Goal: Task Accomplishment & Management: Manage account settings

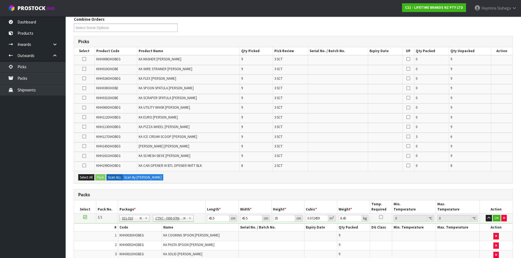
scroll to position [45, 0]
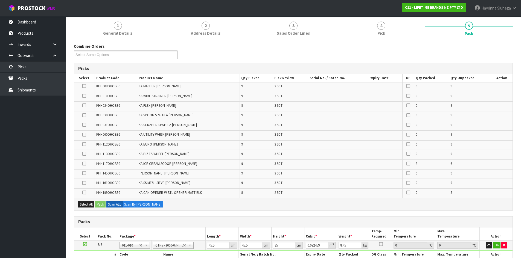
click at [229, 139] on td "KA UTILITY WHISK [PERSON_NAME]" at bounding box center [188, 136] width 103 height 10
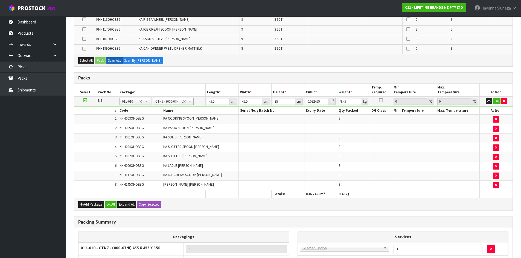
scroll to position [236, 0]
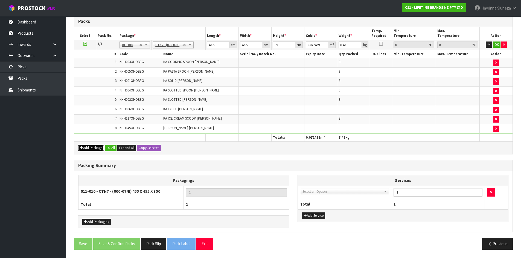
click at [92, 146] on button "Add Package" at bounding box center [91, 148] width 26 height 7
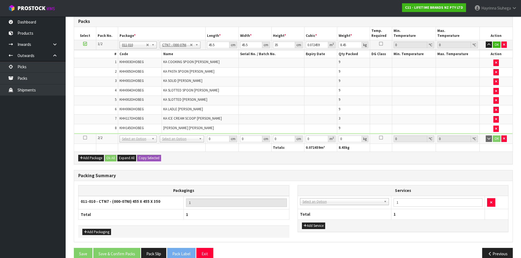
click at [84, 138] on icon at bounding box center [85, 138] width 4 height 0
click at [238, 115] on td at bounding box center [271, 120] width 66 height 10
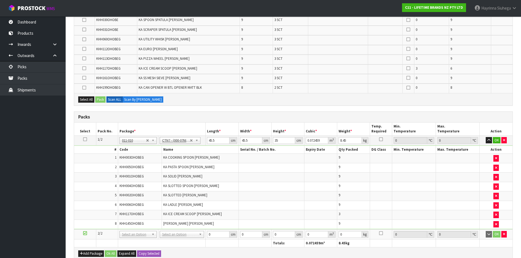
scroll to position [181, 0]
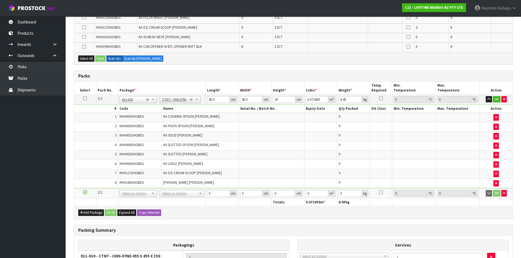
click at [241, 137] on td at bounding box center [271, 137] width 66 height 10
click at [253, 121] on td at bounding box center [271, 118] width 66 height 10
click at [250, 131] on td at bounding box center [271, 127] width 66 height 10
click at [174, 162] on span "KA LADLE MATT BLACK" at bounding box center [183, 164] width 40 height 5
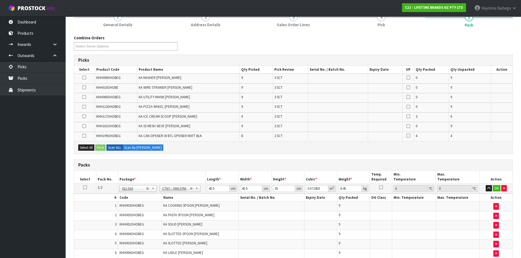
scroll to position [43, 0]
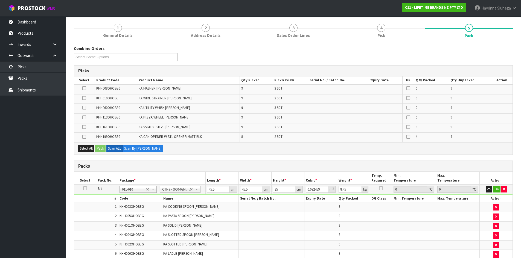
drag, startPoint x: 195, startPoint y: 129, endPoint x: 198, endPoint y: 124, distance: 5.7
click at [195, 129] on td "KA SS MESH SIEVE MATT BLACK" at bounding box center [188, 128] width 103 height 10
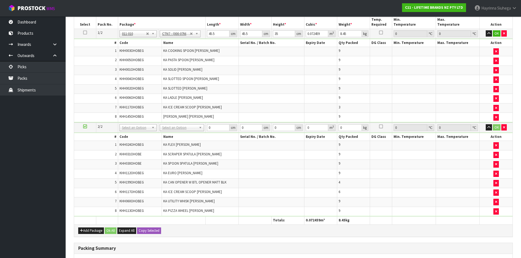
scroll to position [234, 0]
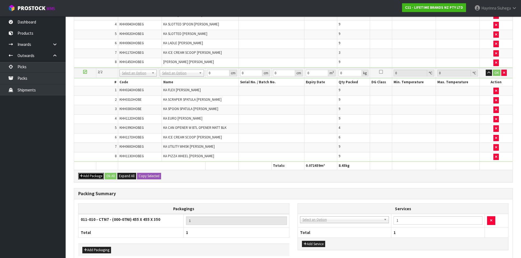
click at [94, 177] on button "Add Package" at bounding box center [91, 176] width 26 height 7
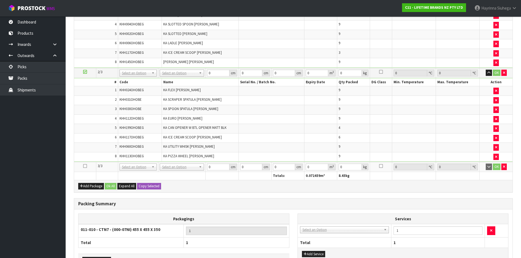
click at [85, 167] on icon at bounding box center [85, 166] width 4 height 0
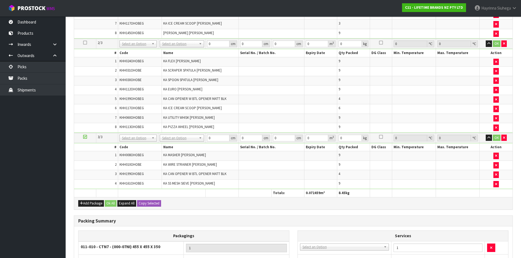
scroll to position [279, 0]
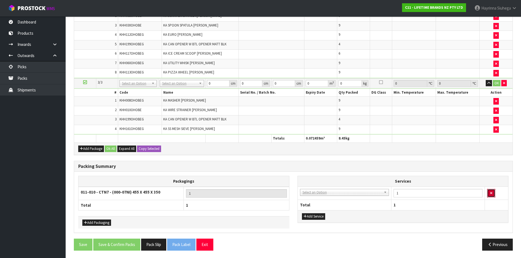
click at [491, 194] on icon "button" at bounding box center [491, 194] width 2 height 4
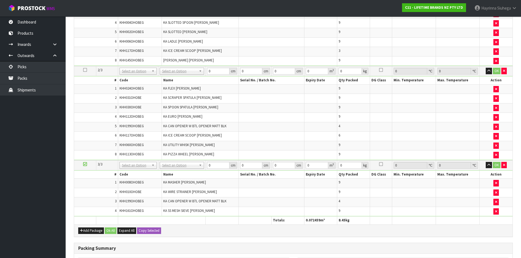
scroll to position [115, 0]
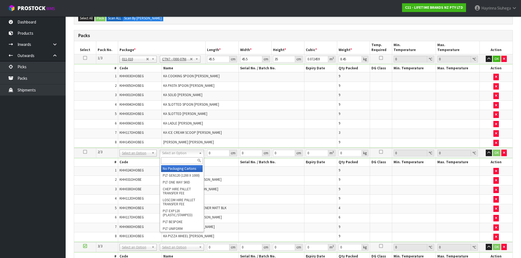
click at [179, 161] on input "text" at bounding box center [182, 161] width 42 height 7
type input "OC"
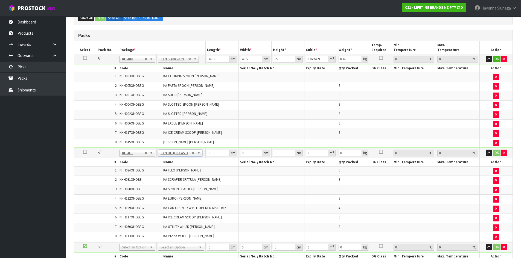
type input "11.18"
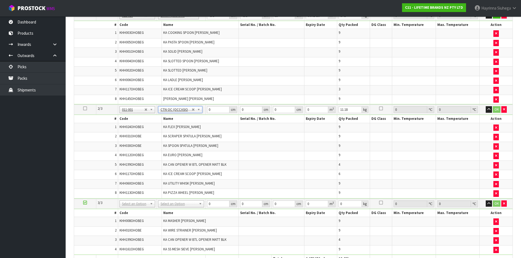
scroll to position [252, 0]
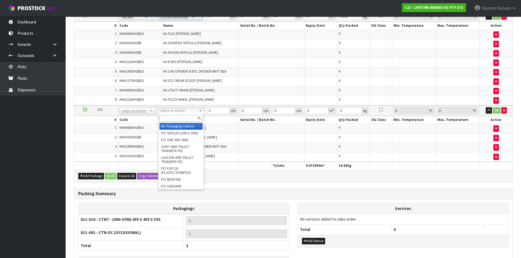
click at [178, 116] on input "text" at bounding box center [180, 118] width 43 height 7
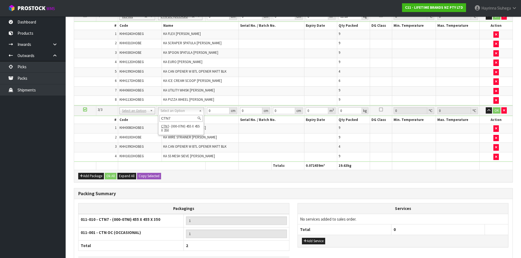
type input "CTN7"
type input "2"
type input "45.5"
type input "35"
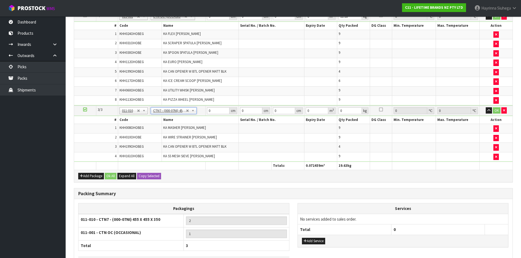
type input "0.072459"
type input "7.732"
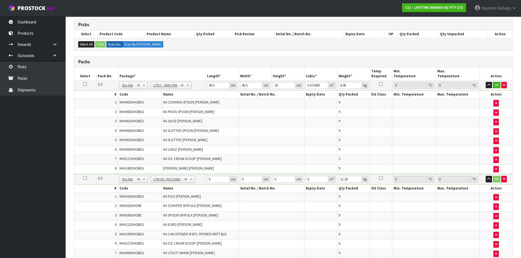
scroll to position [88, 0]
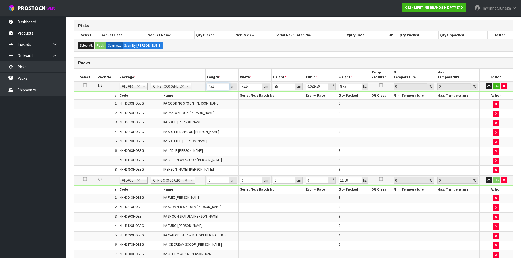
click at [210, 85] on input "45.5" at bounding box center [218, 86] width 22 height 7
type input "4"
type input "0.00637"
type input "47"
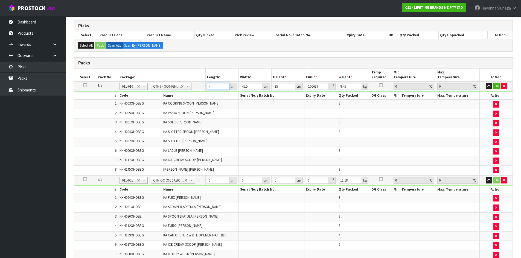
type input "0.074847"
type input "47"
type input "4"
type input "0.00658"
type input "47"
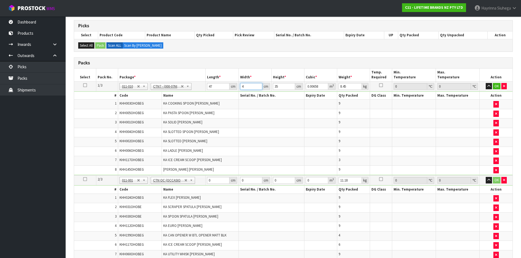
type input "0.077315"
type input "47"
type input "3"
type input "0.006627"
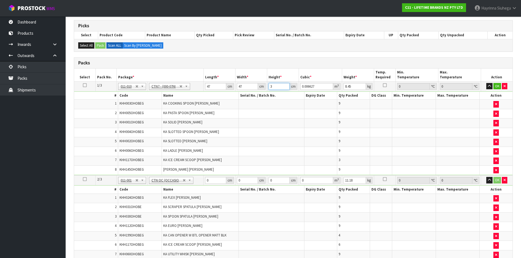
type input "37"
type input "0.081733"
type input "37"
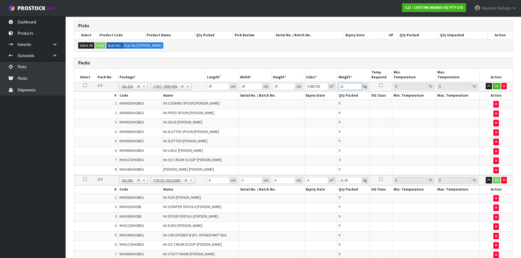
type input "11"
click button "OK" at bounding box center [497, 86] width 8 height 7
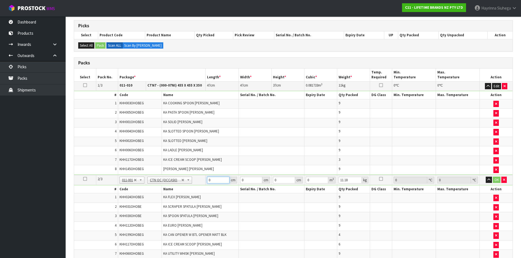
click at [209, 180] on input "0" at bounding box center [218, 180] width 22 height 7
type input "58"
type input "40"
type input "3"
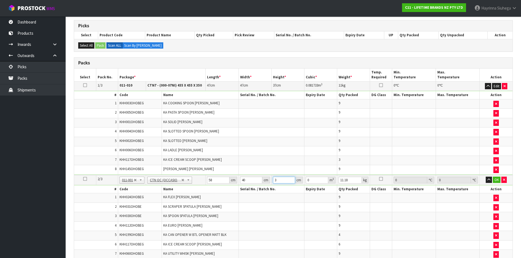
type input "0.00696"
type input "31"
type input "0.07192"
type input "31"
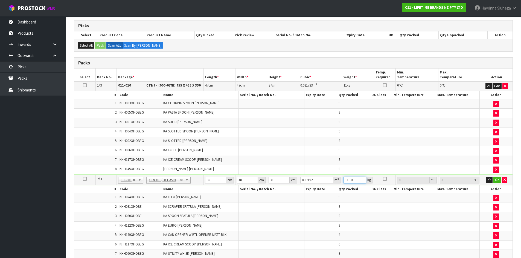
click at [348, 179] on input "11.18" at bounding box center [355, 180] width 22 height 7
type input "13"
click at [500, 178] on button "OK" at bounding box center [497, 180] width 8 height 7
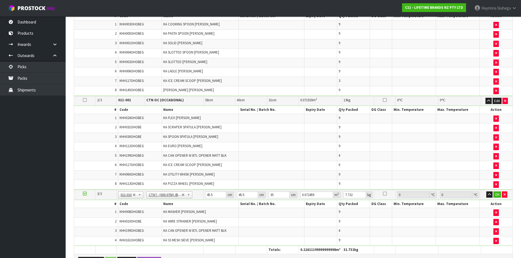
scroll to position [238, 0]
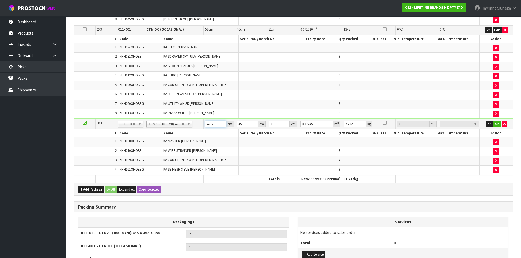
click at [210, 125] on input "45.5" at bounding box center [215, 124] width 21 height 7
type input "4"
type input "0.00637"
type input "47"
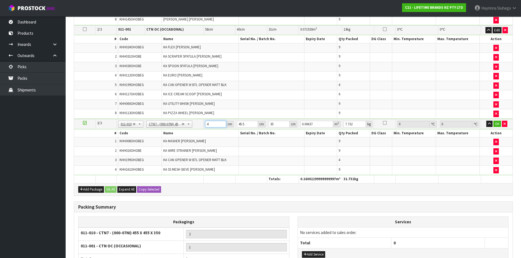
type input "0.074847"
type input "47"
type input "4"
type input "0.00658"
type input "47"
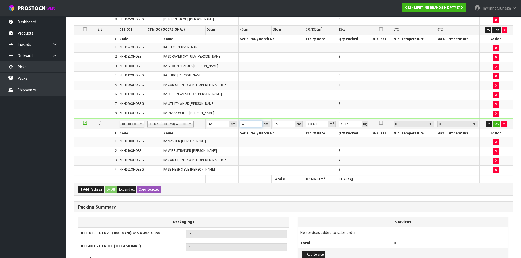
type input "0.077315"
type input "47"
type input "4"
type input "0.008836"
type input "40"
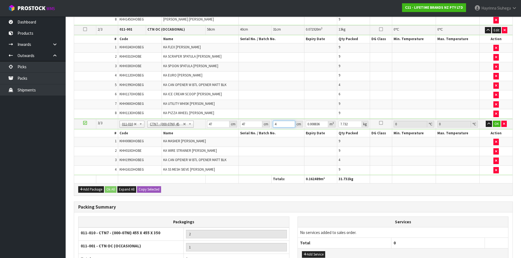
type input "0.08836"
type input "40"
type input "9"
click button "OK" at bounding box center [497, 124] width 8 height 7
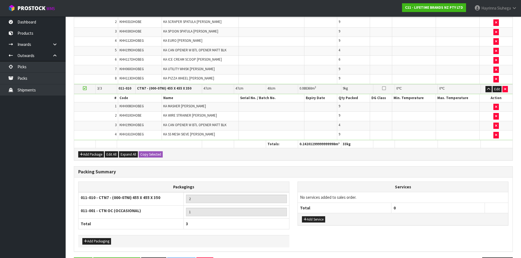
scroll to position [292, 0]
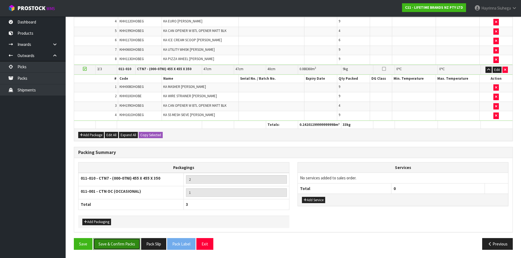
click at [115, 245] on button "Save & Confirm Packs" at bounding box center [116, 244] width 47 height 12
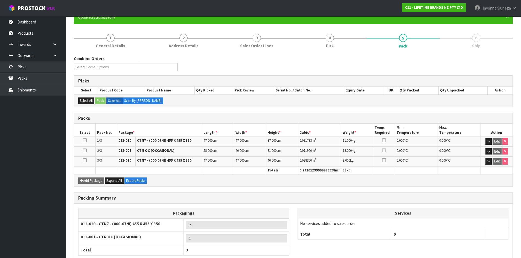
scroll to position [86, 0]
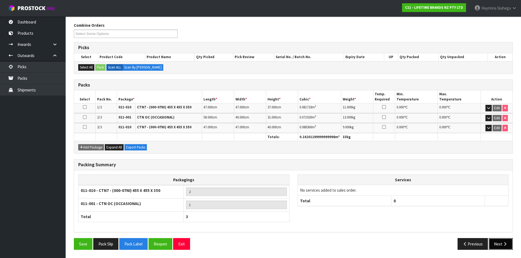
click at [501, 244] on button "Next" at bounding box center [501, 244] width 24 height 12
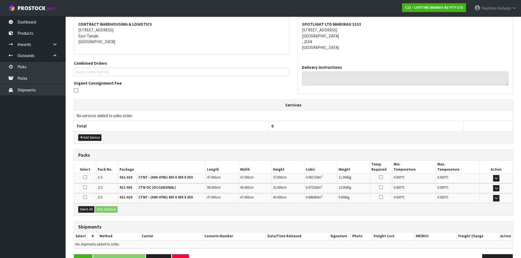
scroll to position [118, 0]
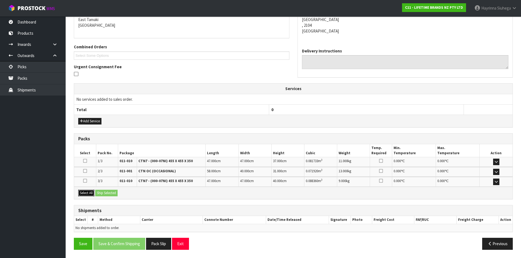
click at [86, 193] on button "Select All" at bounding box center [86, 193] width 16 height 7
click at [99, 195] on button "Ship Selected" at bounding box center [106, 193] width 22 height 7
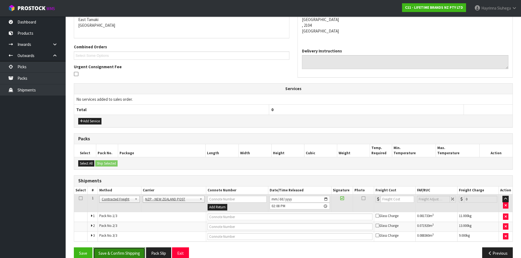
click at [110, 254] on button "Save & Confirm Shipping" at bounding box center [119, 254] width 52 height 12
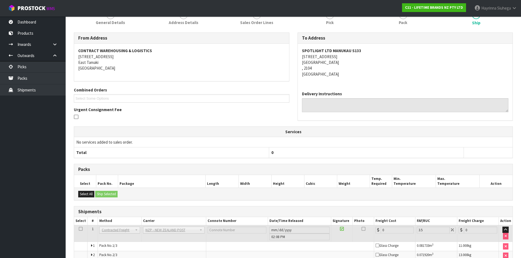
scroll to position [119, 0]
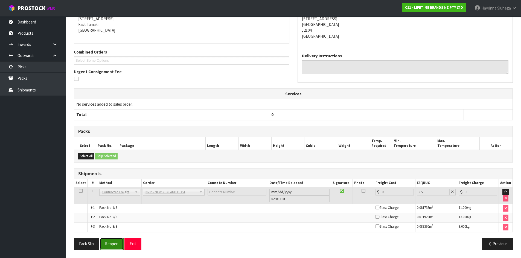
click at [112, 242] on button "Reopen" at bounding box center [112, 244] width 24 height 12
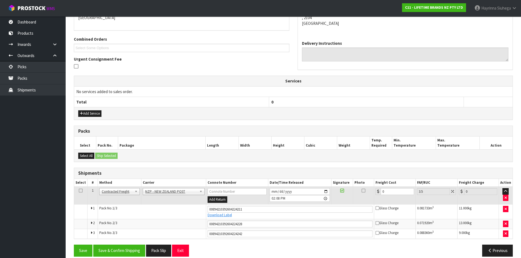
scroll to position [133, 0]
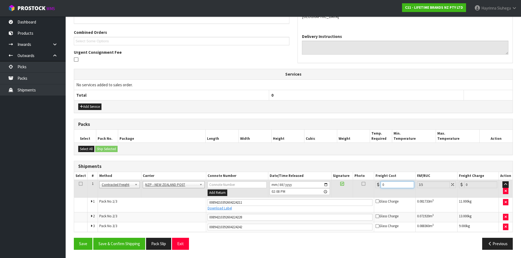
drag, startPoint x: 399, startPoint y: 187, endPoint x: 327, endPoint y: 187, distance: 71.4
click at [331, 187] on tr "1 Client Local Pickup Customer Local Pickup Company Freight Contracted Freight …" at bounding box center [293, 189] width 438 height 18
type input "1"
type input "1.03"
type input "12"
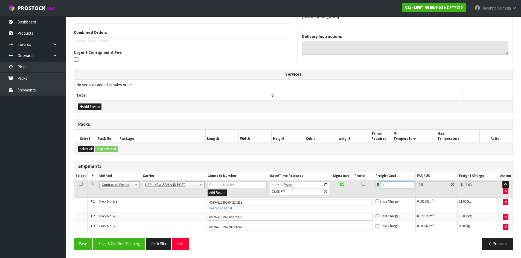
type input "12.42"
type input "12.9"
type input "13.35"
type input "12.99"
type input "13.44"
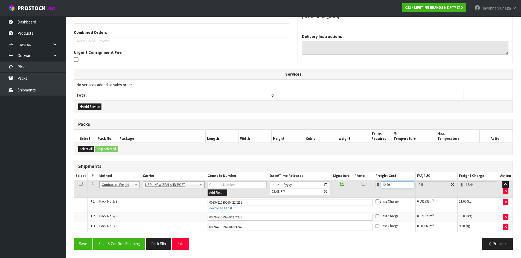
type input "12.99"
click at [74, 238] on button "Save" at bounding box center [83, 244] width 19 height 12
click at [121, 244] on button "Save & Confirm Shipping" at bounding box center [119, 244] width 52 height 12
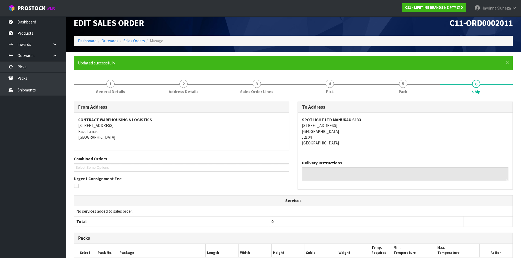
scroll to position [0, 0]
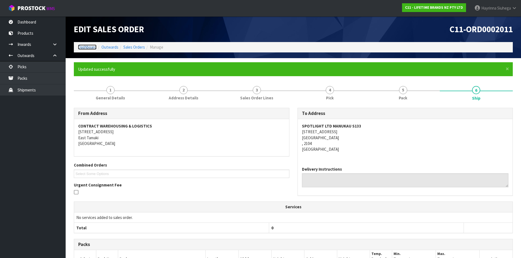
click at [87, 48] on link "Dashboard" at bounding box center [87, 47] width 19 height 5
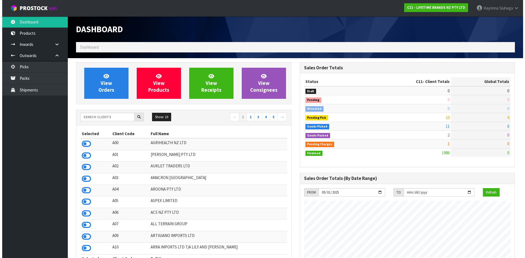
scroll to position [414, 223]
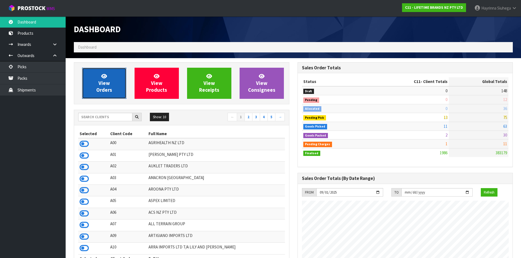
click at [95, 79] on link "View Orders" at bounding box center [104, 83] width 44 height 31
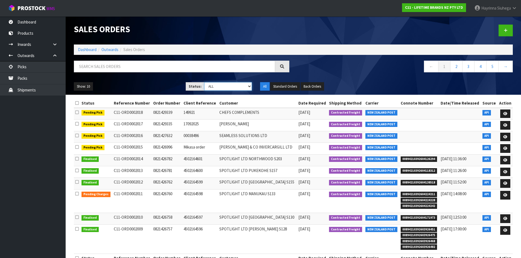
click at [217, 83] on select "Draft Pending Allocated Pending Pick Goods Picked Goods Packed Pending Charges …" at bounding box center [228, 86] width 48 height 8
click at [204, 82] on select "Draft Pending Allocated Pending Pick Goods Picked Goods Packed Pending Charges …" at bounding box center [228, 86] width 48 height 8
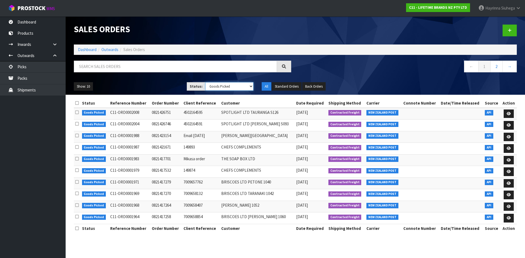
click at [221, 86] on select "Draft Pending Allocated Pending Pick Goods Picked Goods Packed Pending Charges …" at bounding box center [229, 86] width 48 height 8
select select "string:3"
click at [205, 82] on select "Draft Pending Allocated Pending Pick Goods Picked Goods Packed Pending Charges …" at bounding box center [229, 86] width 48 height 8
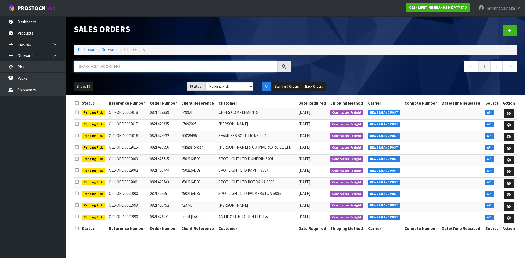
click at [106, 68] on input "text" at bounding box center [175, 67] width 203 height 12
click at [101, 70] on input "text" at bounding box center [175, 67] width 203 height 12
type input "JOB-0414287"
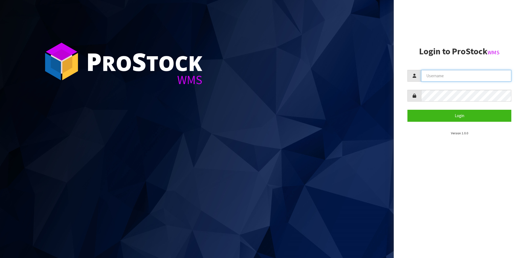
click at [482, 70] on input "text" at bounding box center [466, 76] width 90 height 12
type input "Hayrinna"
click at [408, 110] on button "Login" at bounding box center [460, 116] width 104 height 12
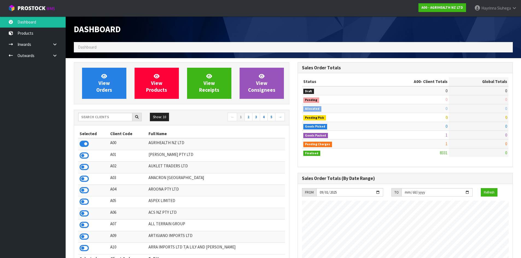
scroll to position [414, 223]
click at [91, 118] on input "text" at bounding box center [105, 117] width 54 height 8
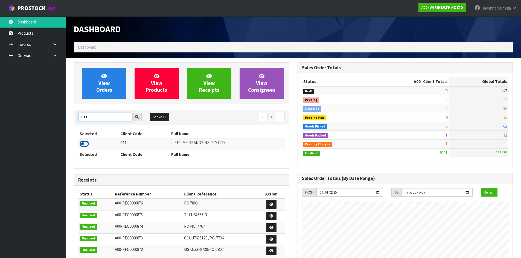
type input "C11"
click at [83, 143] on icon at bounding box center [84, 144] width 9 height 8
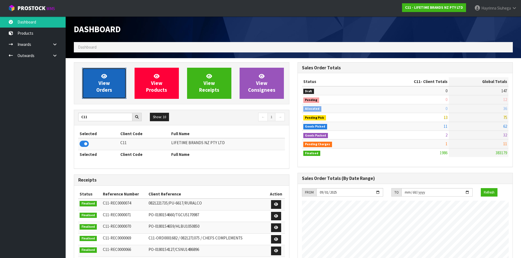
click at [100, 82] on span "View Orders" at bounding box center [104, 83] width 16 height 21
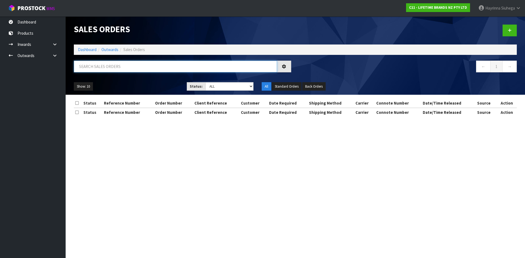
click at [111, 67] on input "text" at bounding box center [175, 67] width 203 height 12
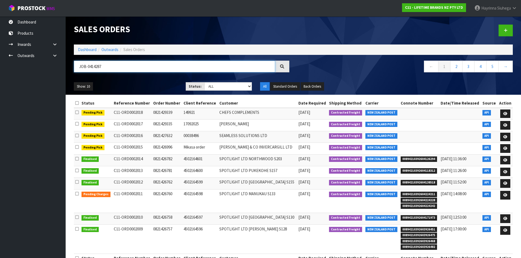
type input "JOB-0414287"
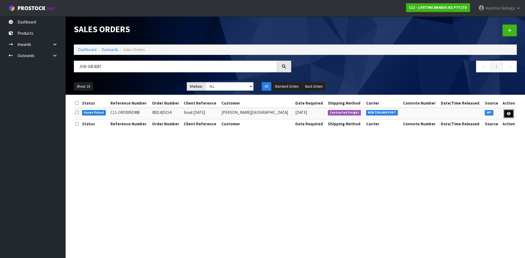
click at [505, 114] on link at bounding box center [509, 114] width 10 height 9
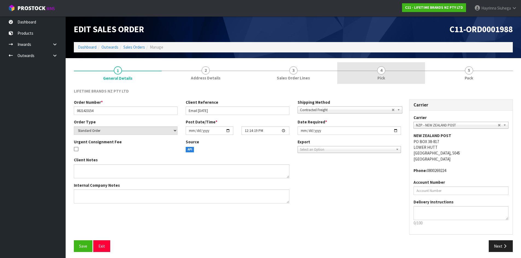
click at [366, 75] on link "4 Pick" at bounding box center [381, 73] width 88 height 22
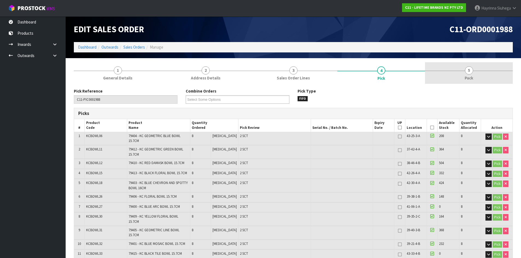
click at [466, 81] on span "Pack" at bounding box center [469, 78] width 8 height 6
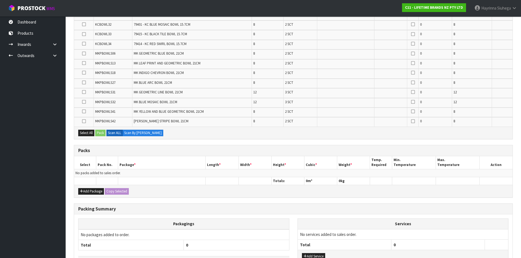
scroll to position [235, 0]
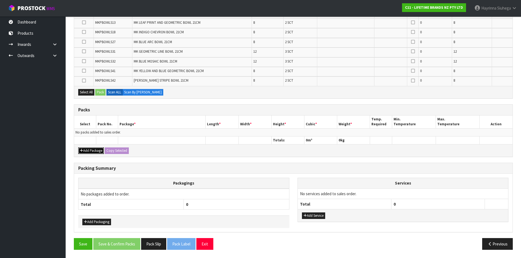
click at [93, 148] on button "Add Package" at bounding box center [91, 151] width 26 height 7
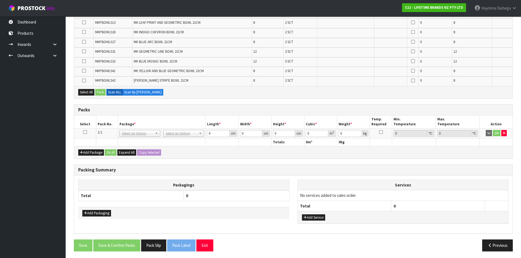
click at [83, 133] on icon at bounding box center [85, 132] width 4 height 0
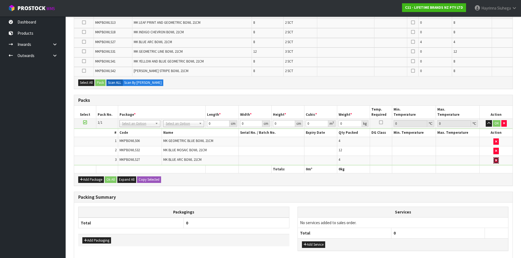
drag, startPoint x: 496, startPoint y: 159, endPoint x: 464, endPoint y: 159, distance: 31.7
click at [496, 159] on icon "button" at bounding box center [496, 161] width 2 height 4
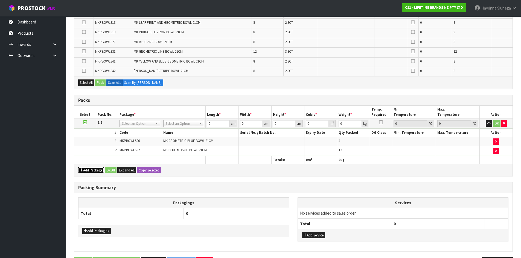
click at [92, 170] on button "Add Package" at bounding box center [91, 170] width 26 height 7
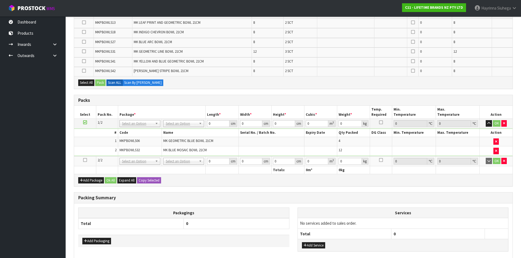
click at [85, 161] on icon at bounding box center [85, 160] width 4 height 0
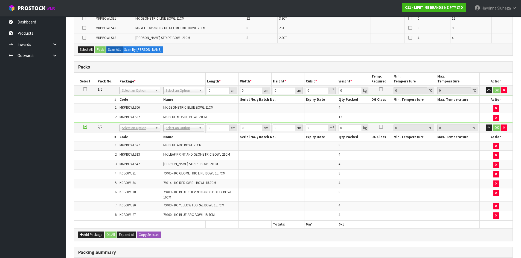
scroll to position [270, 0]
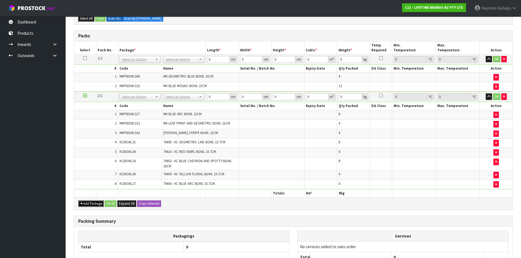
click at [84, 205] on button "Add Package" at bounding box center [91, 204] width 26 height 7
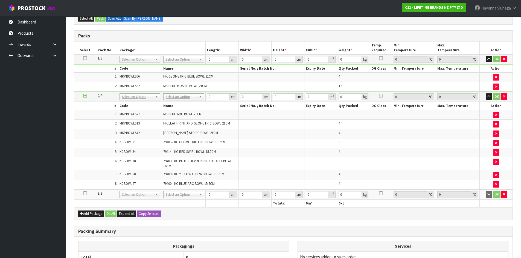
click at [85, 194] on icon at bounding box center [85, 194] width 4 height 0
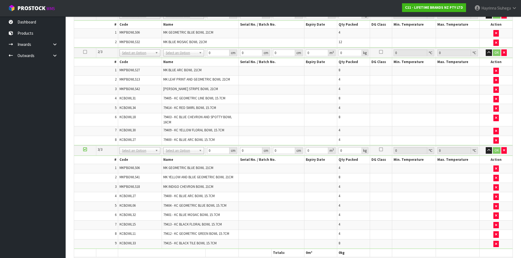
scroll to position [306, 0]
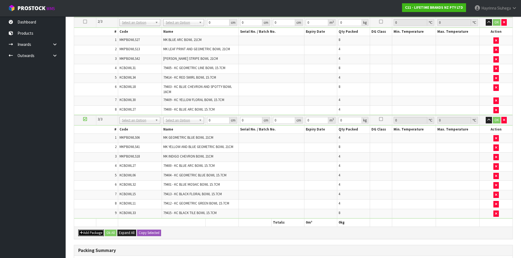
click at [87, 232] on button "Add Package" at bounding box center [91, 233] width 26 height 7
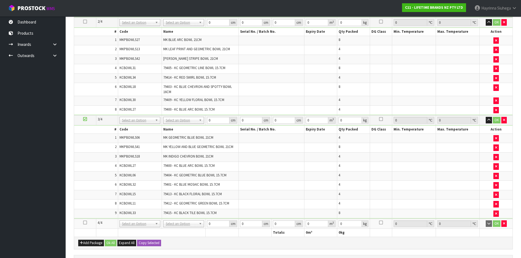
click at [86, 223] on icon at bounding box center [85, 223] width 4 height 0
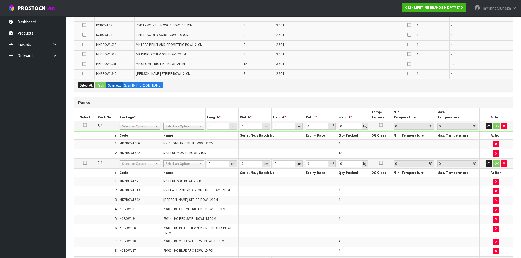
scroll to position [87, 0]
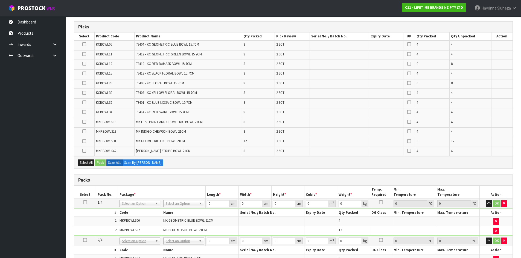
click at [199, 153] on td "MK BLACK STRIPE BOWL 21CM" at bounding box center [188, 151] width 107 height 9
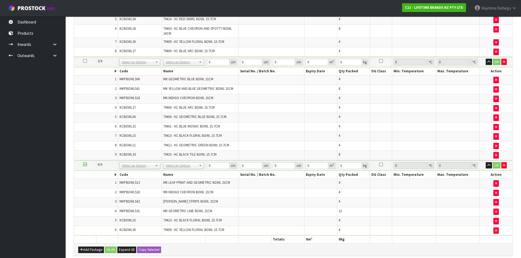
scroll to position [360, 0]
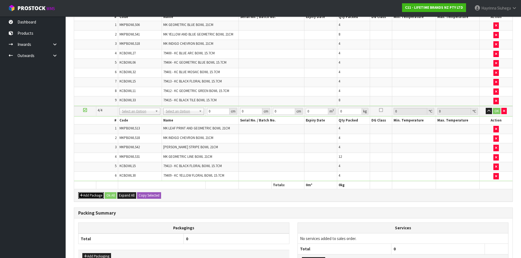
click at [81, 193] on button "Add Package" at bounding box center [91, 196] width 26 height 7
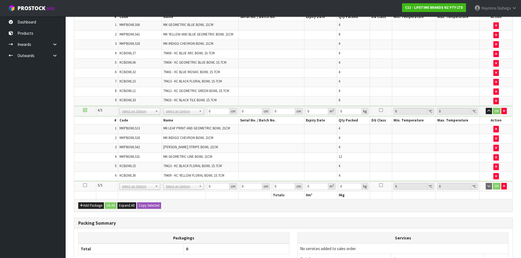
click at [84, 186] on icon at bounding box center [85, 185] width 4 height 0
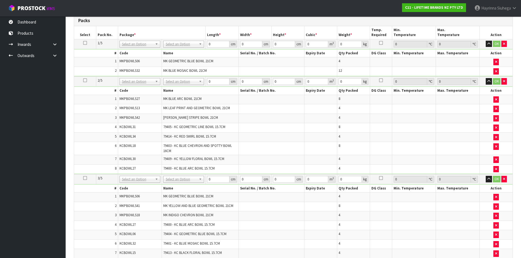
scroll to position [82, 0]
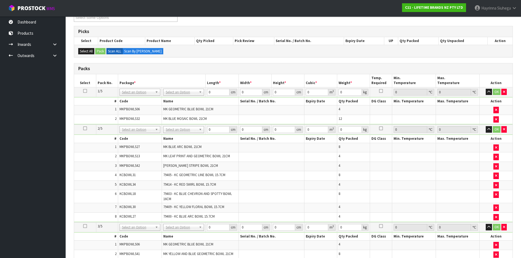
click at [175, 88] on td "No Packaging Cartons PLT GEN120 (1200 X 1000) PLT ONE WAY SKID CHEP HIRE PALLET…" at bounding box center [184, 92] width 44 height 10
click at [179, 99] on input "text" at bounding box center [184, 100] width 38 height 7
type input "OC"
type input "8.5"
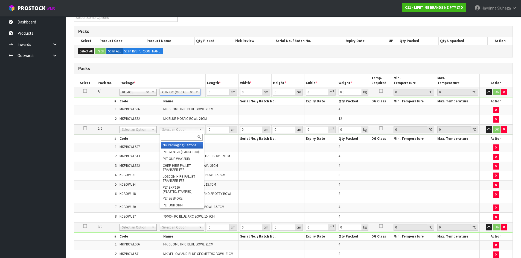
click at [176, 137] on input "text" at bounding box center [182, 137] width 42 height 7
type input "CTN7"
type input "45.5"
type input "35"
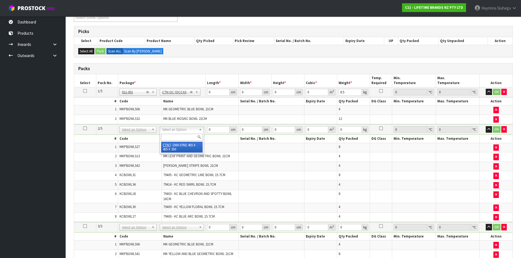
type input "0.072459"
type input "19.4"
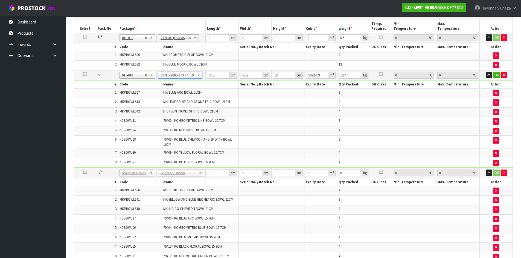
scroll to position [137, 0]
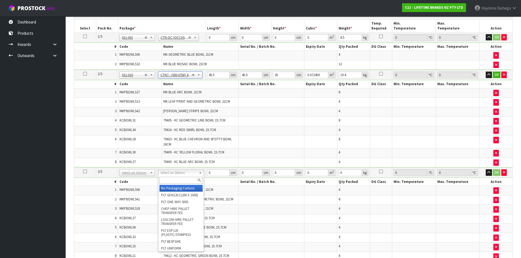
click at [181, 179] on input "text" at bounding box center [180, 180] width 43 height 7
type input "CTN7"
type input "2"
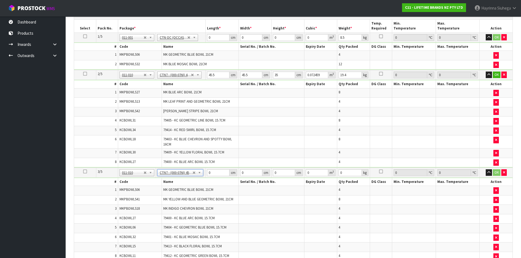
type input "45.5"
type input "35"
type input "0.072459"
type input "19.82"
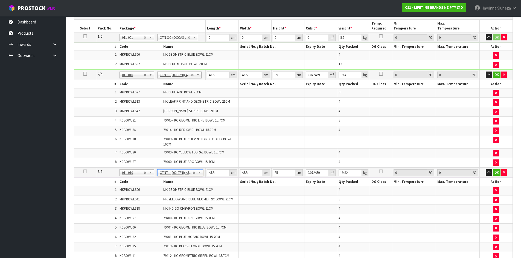
scroll to position [219, 0]
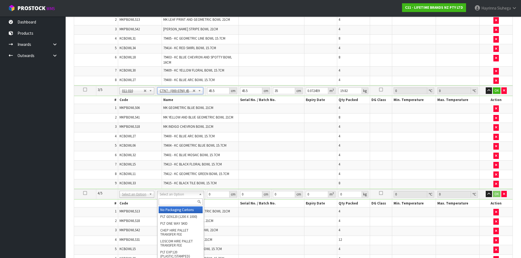
drag, startPoint x: 181, startPoint y: 192, endPoint x: 177, endPoint y: 200, distance: 8.8
click at [176, 203] on input "text" at bounding box center [181, 202] width 44 height 7
type input "CTN7"
type input "3"
type input "45.5"
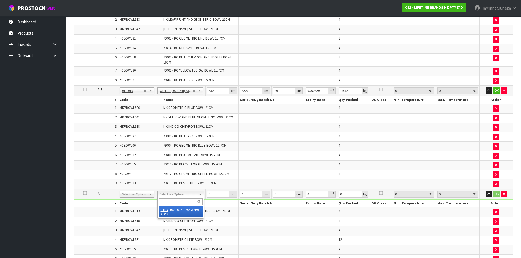
type input "45.5"
type input "35"
type input "0.072459"
type input "16.32"
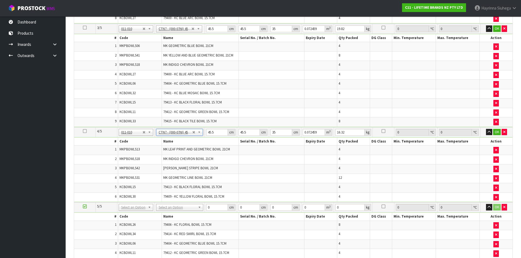
scroll to position [356, 0]
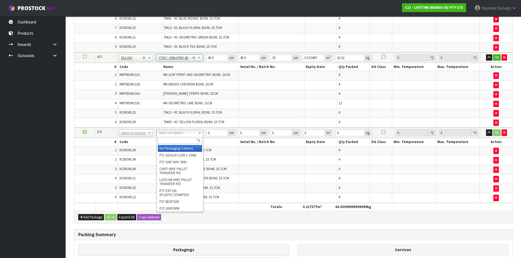
click at [180, 143] on input "text" at bounding box center [180, 140] width 44 height 7
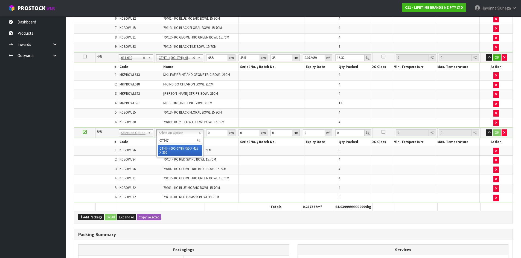
type input "CTN7"
type input "4"
type input "45.5"
type input "35"
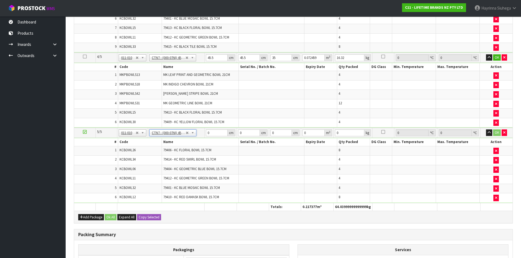
type input "0.072459"
type input "12.7"
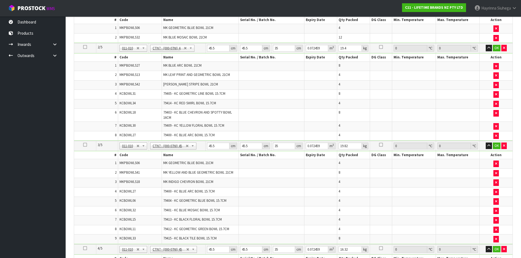
scroll to position [109, 0]
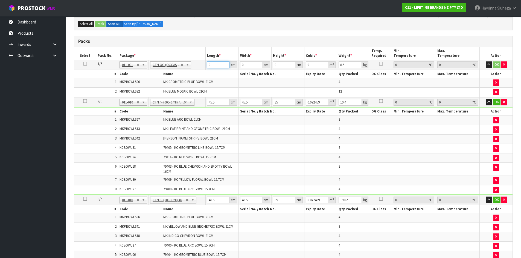
click at [209, 64] on input "0" at bounding box center [218, 65] width 22 height 7
type input "47"
type input "30"
type input "2"
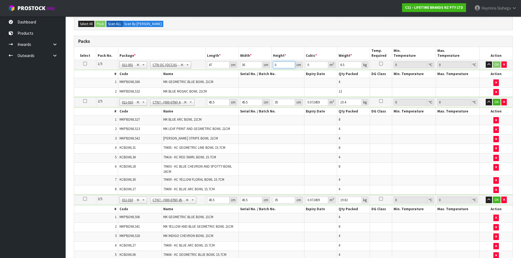
type input "0.00282"
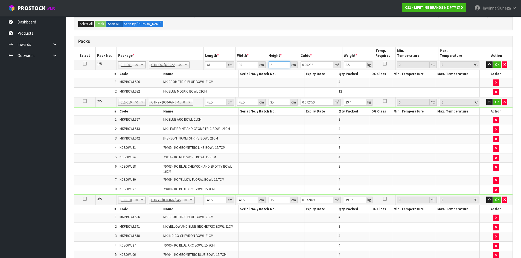
type input "25"
type input "0.03525"
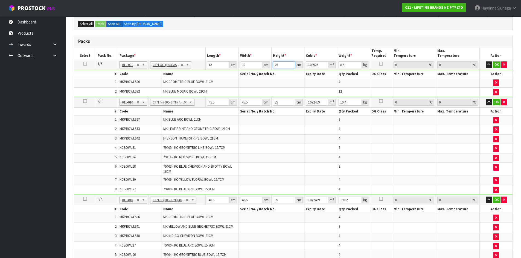
type input "25"
type input "11"
click button "OK" at bounding box center [497, 65] width 8 height 7
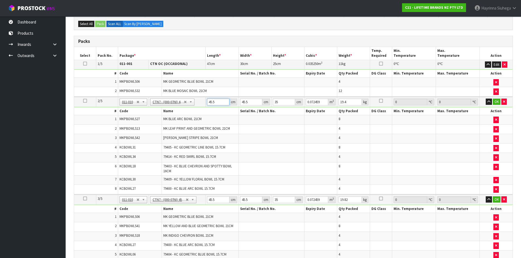
type input "4"
type input "0.00637"
type input "47"
type input "0.074847"
type input "47"
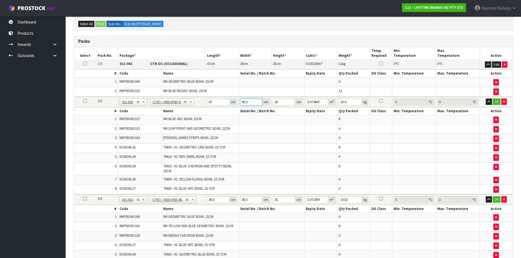
type input "4"
type input "0.00658"
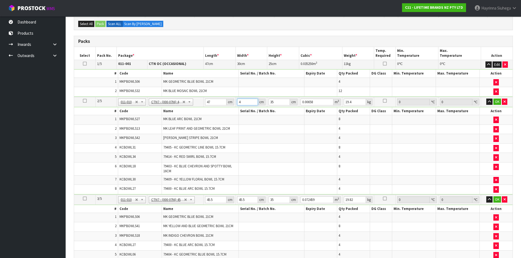
type input "47"
type input "0.077315"
type input "47"
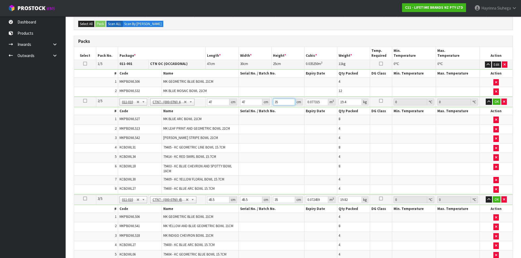
type input "3"
type input "0.006627"
type input "32"
type input "0.070688"
type input "32"
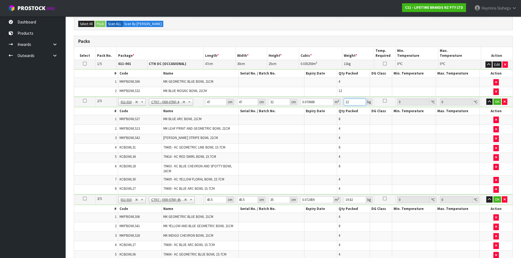
type input "22"
click button "OK" at bounding box center [497, 102] width 8 height 7
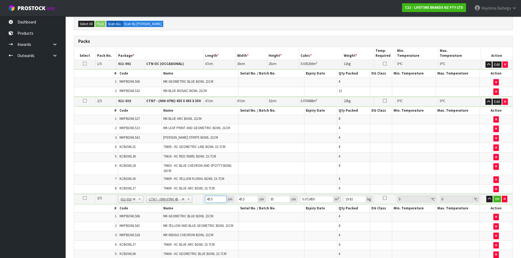
type input "4"
type input "0.00637"
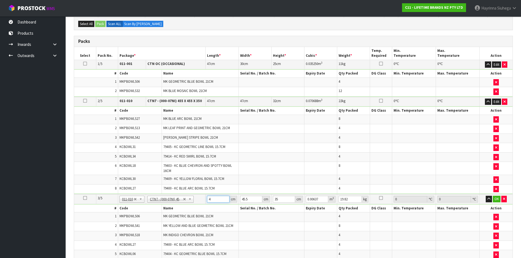
type input "47"
type input "0.074847"
type input "47"
type input "4"
type input "0.00658"
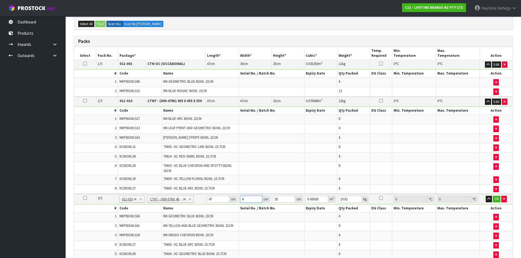
type input "47"
type input "0.077315"
type input "47"
type input "3"
type input "0.006627"
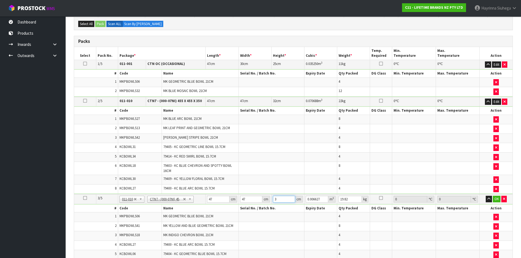
type input "32"
type input "0.070688"
type input "32"
type input "21"
click button "OK" at bounding box center [497, 199] width 8 height 7
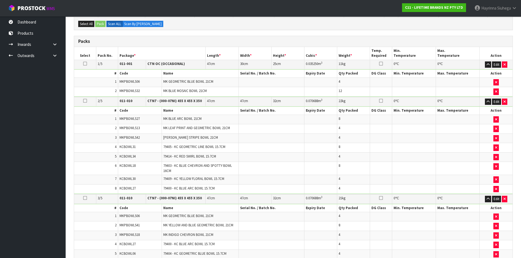
scroll to position [274, 0]
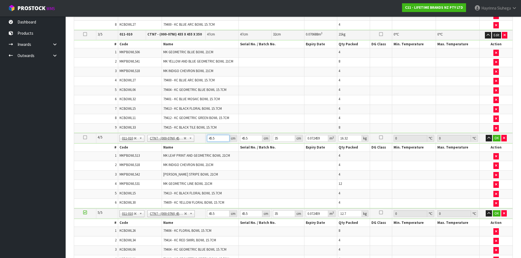
click at [210, 140] on input "45.5" at bounding box center [218, 138] width 22 height 7
type input "4"
type input "0.00637"
type input "47"
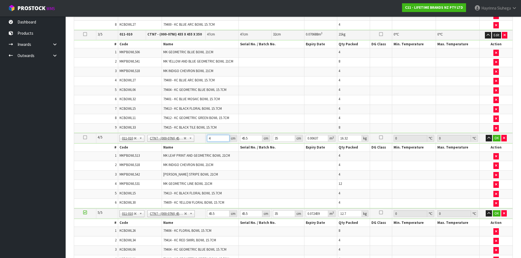
type input "0.074847"
type input "47"
type input "4"
type input "0.00658"
type input "47"
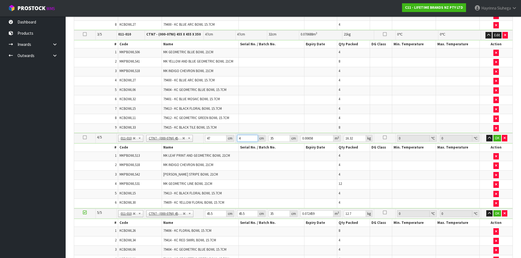
type input "0.077315"
type input "47"
type input "2"
type input "0.004418"
type input "29"
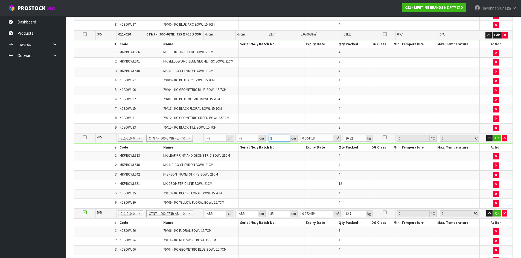
type input "0.064061"
type input "29"
type input "19"
click button "OK" at bounding box center [497, 138] width 8 height 7
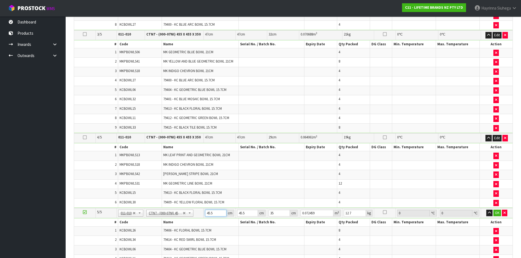
type input "4"
type input "0.00637"
type input "47"
type input "0.074847"
type input "47"
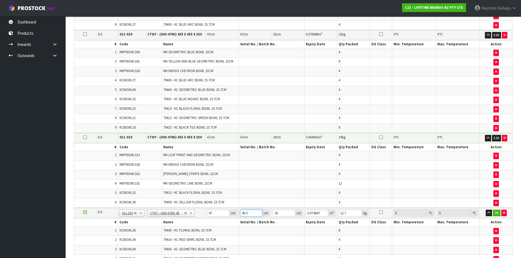
type input "4"
type input "0.00658"
type input "47"
type input "0.077315"
type input "47"
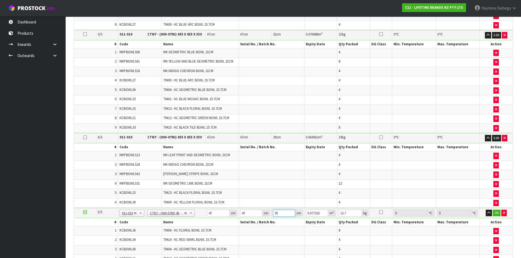
type input "1"
type input "0.002209"
type input "19"
type input "0.041971"
type input "19"
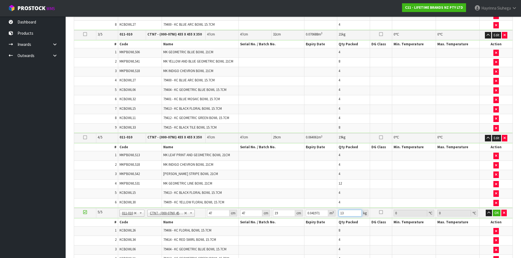
type input "13"
click button "OK" at bounding box center [497, 213] width 8 height 7
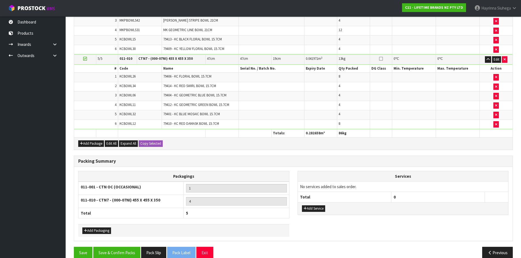
scroll to position [436, 0]
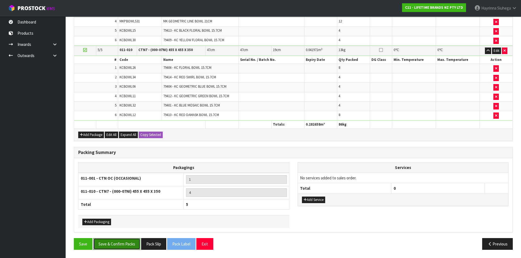
click at [130, 243] on button "Save & Confirm Packs" at bounding box center [116, 244] width 47 height 12
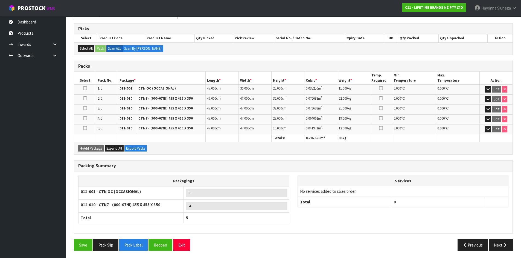
scroll to position [106, 0]
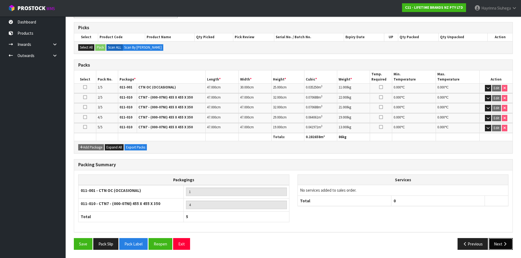
click at [499, 241] on button "Next" at bounding box center [501, 244] width 24 height 12
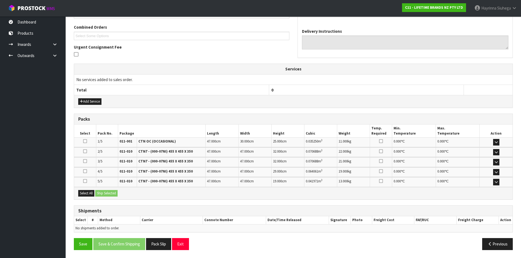
scroll to position [138, 0]
click at [90, 196] on button "Select All" at bounding box center [86, 193] width 16 height 7
click at [103, 196] on button "Ship Selected" at bounding box center [106, 193] width 22 height 7
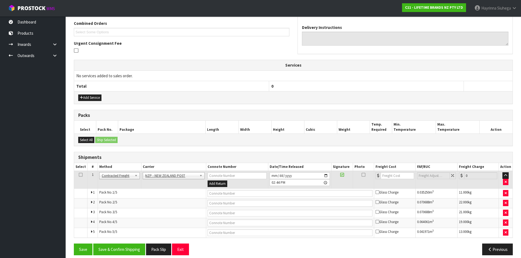
scroll to position [147, 0]
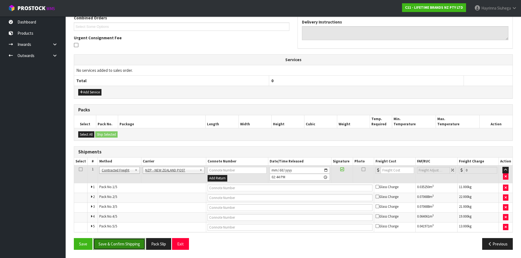
click at [123, 243] on button "Save & Confirm Shipping" at bounding box center [119, 244] width 52 height 12
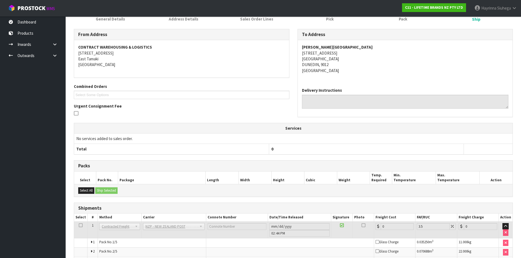
scroll to position [138, 0]
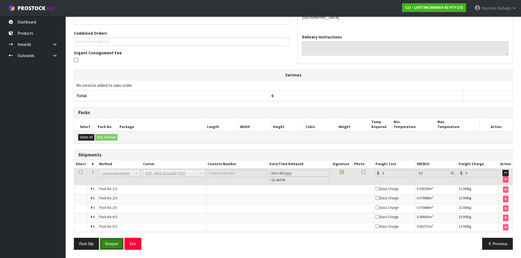
click at [115, 244] on button "Reopen" at bounding box center [112, 244] width 24 height 12
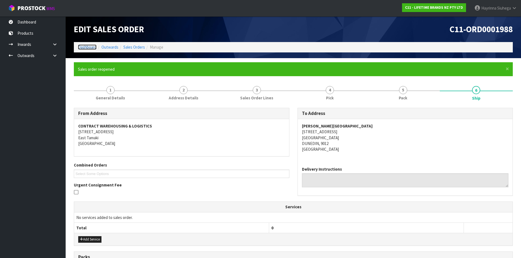
click at [89, 46] on link "Dashboard" at bounding box center [87, 47] width 19 height 5
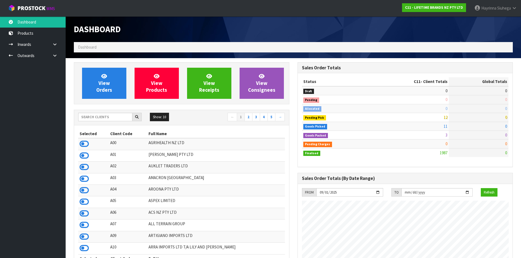
scroll to position [414, 223]
click at [99, 85] on span "View Orders" at bounding box center [104, 83] width 16 height 21
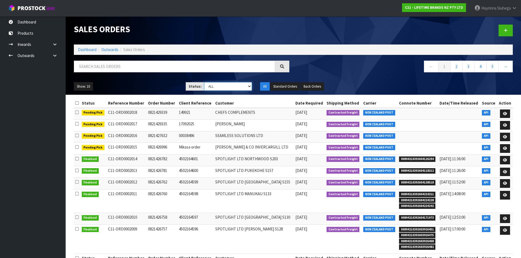
click at [220, 86] on select "Draft Pending Allocated Pending Pick Goods Picked Goods Packed Pending Charges …" at bounding box center [228, 86] width 48 height 8
select select "string:4"
click at [204, 82] on select "Draft Pending Allocated Pending Pick Goods Picked Goods Packed Pending Charges …" at bounding box center [228, 86] width 48 height 8
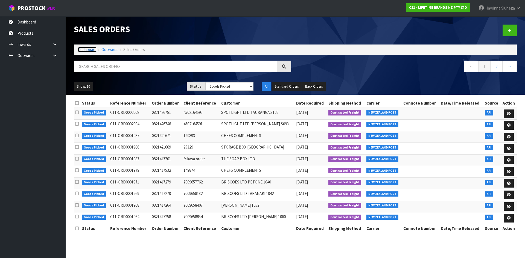
click at [92, 49] on link "Dashboard" at bounding box center [87, 49] width 19 height 5
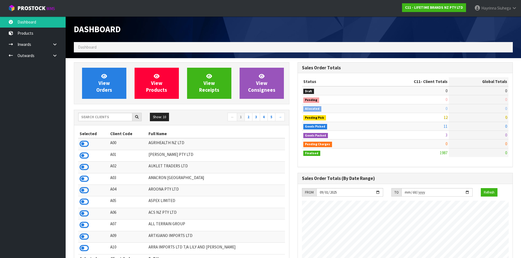
scroll to position [414, 223]
click at [109, 82] on span "View Orders" at bounding box center [104, 83] width 16 height 21
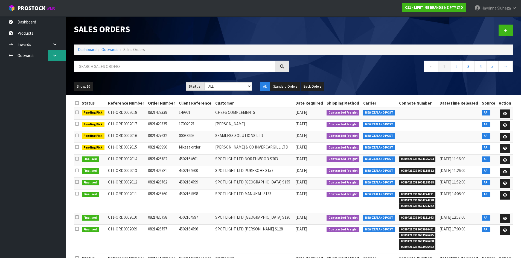
click at [49, 56] on link at bounding box center [57, 55] width 18 height 11
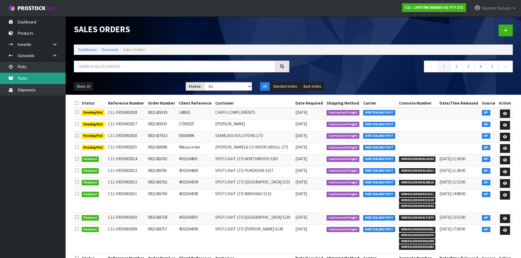
click at [43, 78] on link "Packs" at bounding box center [33, 78] width 66 height 11
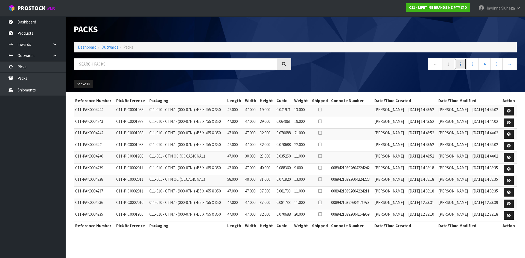
click at [458, 65] on link "2" at bounding box center [460, 64] width 12 height 12
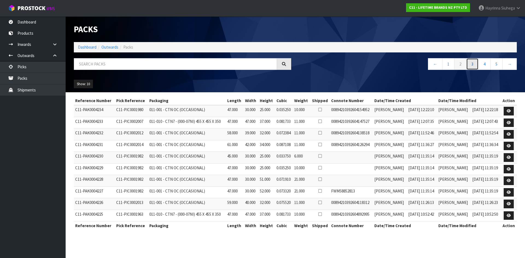
click at [473, 65] on link "3" at bounding box center [472, 64] width 12 height 12
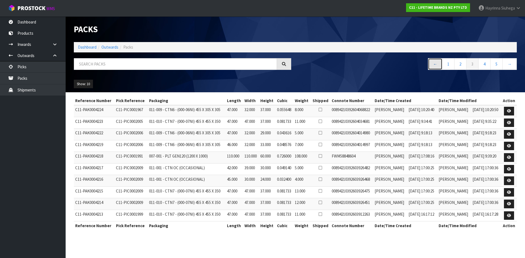
click at [435, 65] on link "←" at bounding box center [435, 64] width 14 height 12
click at [435, 64] on link "←" at bounding box center [435, 64] width 14 height 12
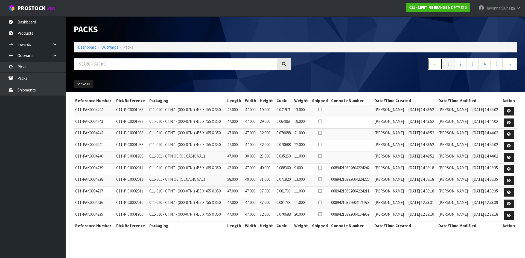
click at [435, 64] on link "←" at bounding box center [435, 64] width 14 height 12
click at [88, 47] on link "Dashboard" at bounding box center [87, 47] width 19 height 5
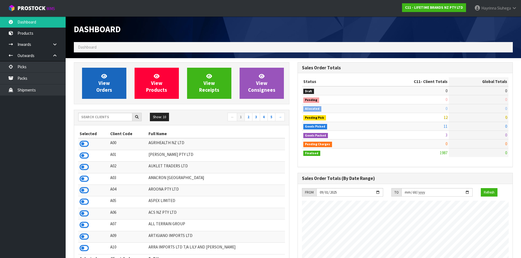
scroll to position [414, 223]
click at [99, 71] on link "View Orders" at bounding box center [104, 83] width 44 height 31
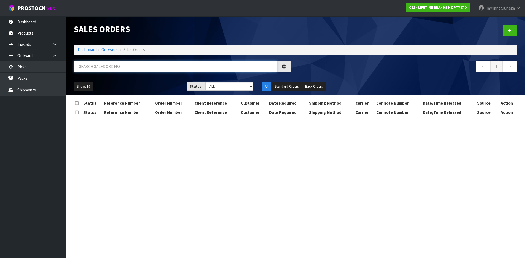
click at [105, 65] on input "text" at bounding box center [175, 67] width 203 height 12
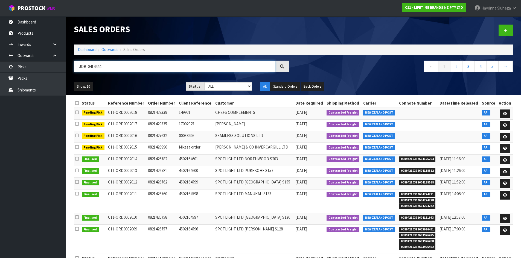
type input "JOB-0414444"
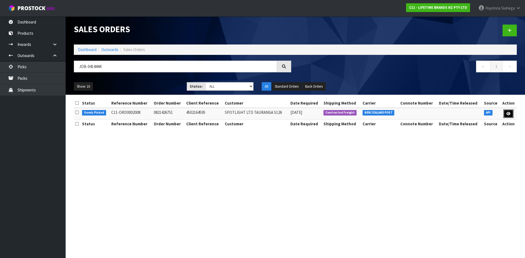
click at [510, 113] on icon at bounding box center [509, 114] width 4 height 4
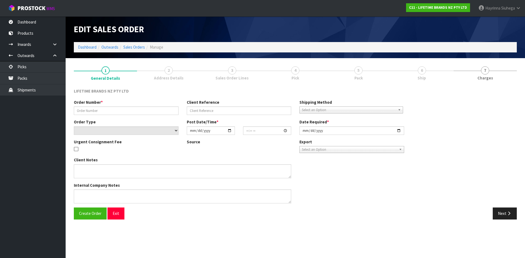
type input "0821426751"
type input "4502164595"
select select "number:0"
type input "[DATE]"
type input "09:59:17.000"
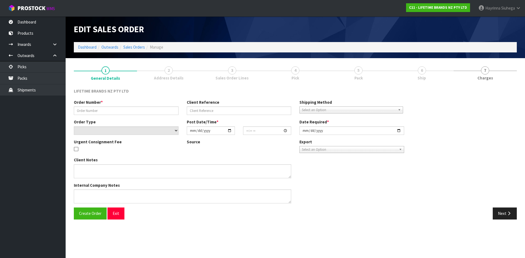
type input "2025-09-26"
type textarea "PLEASE DISPATCH TODAY-URGENT"
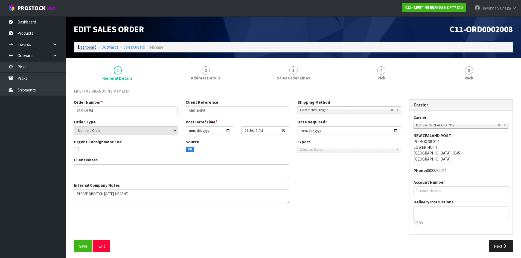
click at [81, 45] on link "Dashboard" at bounding box center [87, 47] width 19 height 5
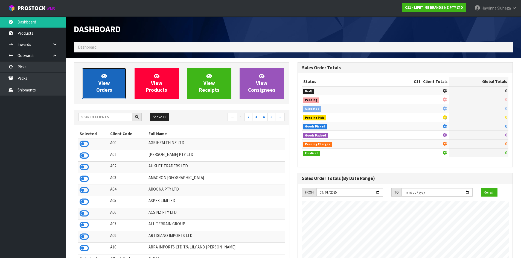
click at [112, 89] on link "View Orders" at bounding box center [104, 83] width 44 height 31
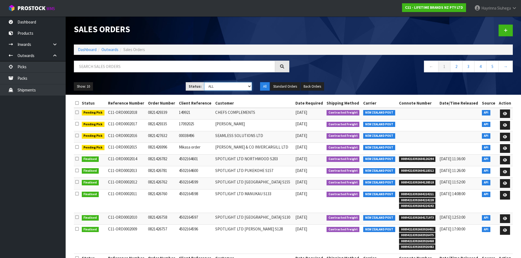
click at [240, 85] on select "Draft Pending Allocated Pending Pick Goods Picked Goods Packed Pending Charges …" at bounding box center [228, 86] width 48 height 8
click at [204, 82] on select "Draft Pending Allocated Pending Pick Goods Picked Goods Packed Pending Charges …" at bounding box center [228, 86] width 48 height 8
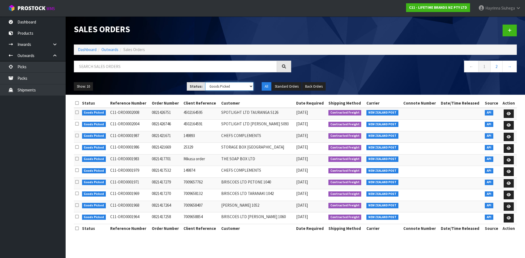
click at [223, 84] on select "Draft Pending Allocated Pending Pick Goods Picked Goods Packed Pending Charges …" at bounding box center [229, 86] width 48 height 8
select select "string:3"
click at [205, 82] on select "Draft Pending Allocated Pending Pick Goods Picked Goods Packed Pending Charges …" at bounding box center [229, 86] width 48 height 8
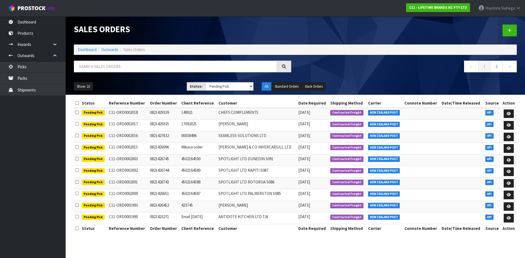
click at [85, 46] on ol "Dashboard Outwards Sales Orders" at bounding box center [295, 50] width 443 height 10
click at [86, 52] on link "Dashboard" at bounding box center [87, 49] width 19 height 5
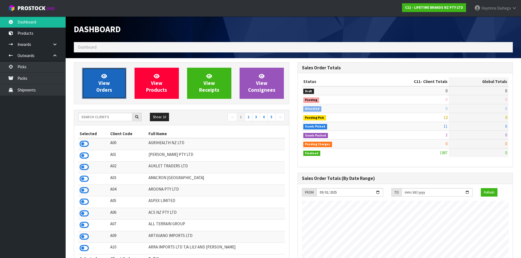
scroll to position [414, 223]
click at [110, 76] on link "View Orders" at bounding box center [104, 83] width 44 height 31
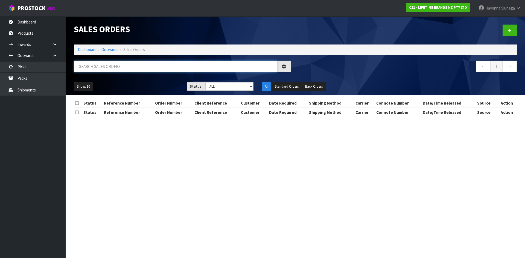
click at [113, 65] on input "text" at bounding box center [175, 67] width 203 height 12
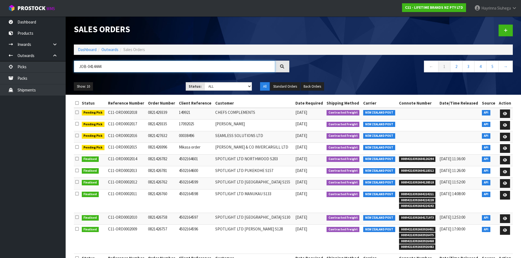
type input "JOB-0414444"
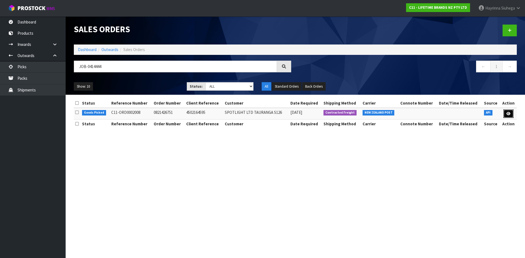
click at [510, 112] on icon at bounding box center [509, 114] width 4 height 4
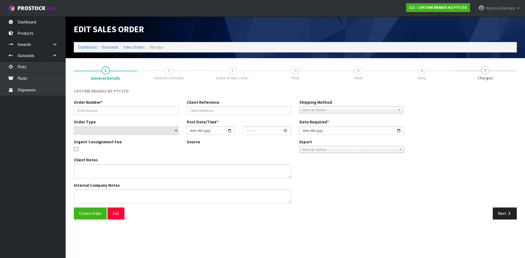
type input "0821426751"
type input "4502164595"
select select "number:0"
type input "[DATE]"
type input "09:59:17.000"
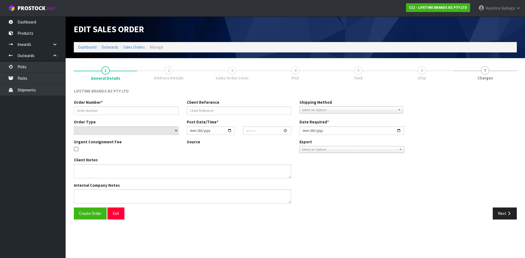
type input "2025-09-26"
type textarea "PLEASE DISPATCH TODAY-URGENT"
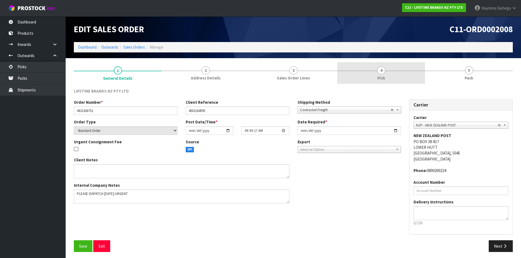
drag, startPoint x: 379, startPoint y: 66, endPoint x: 385, endPoint y: 65, distance: 6.4
click at [379, 66] on link "4 Pick" at bounding box center [381, 73] width 88 height 22
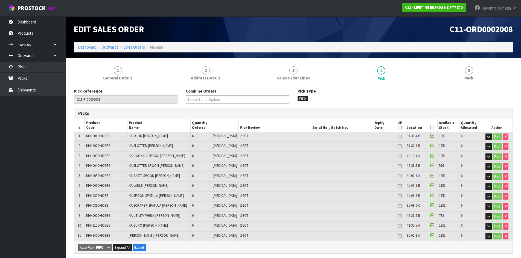
click at [443, 60] on section "1 General Details 2 Address Details 3 Sales Order Lines 4 Pick 5 Pack Pick Refe…" at bounding box center [293, 259] width 455 height 403
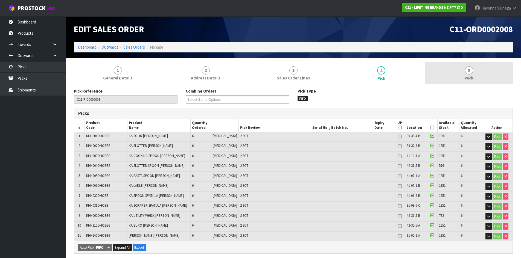
click at [480, 83] on link "5 Pack" at bounding box center [469, 73] width 88 height 22
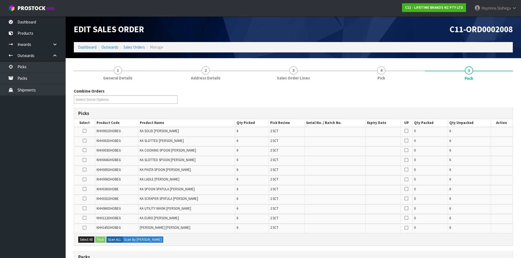
scroll to position [137, 0]
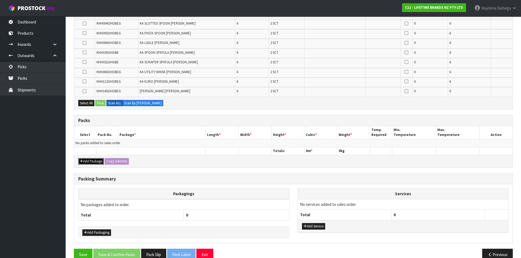
click at [93, 162] on button "Add Package" at bounding box center [91, 161] width 26 height 7
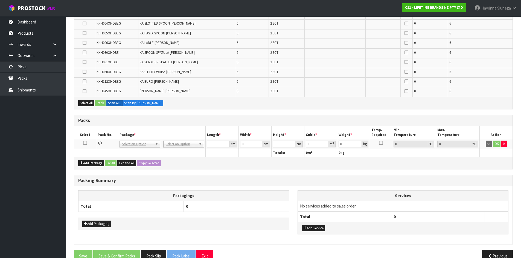
drag, startPoint x: 85, startPoint y: 142, endPoint x: 88, endPoint y: 142, distance: 3.0
click at [85, 143] on icon at bounding box center [85, 143] width 4 height 0
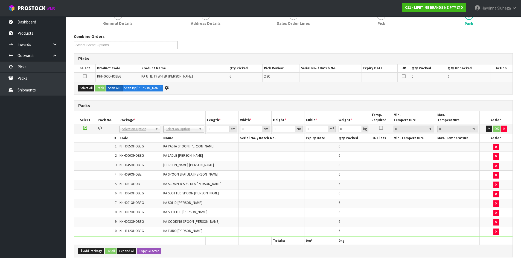
scroll to position [0, 0]
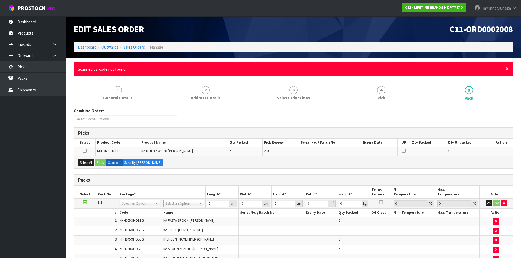
click at [508, 70] on span "×" at bounding box center [507, 69] width 3 height 8
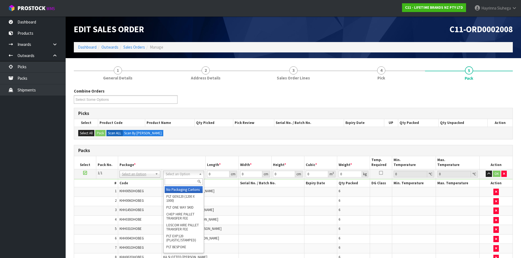
click at [180, 181] on input "text" at bounding box center [184, 182] width 38 height 7
type input "CTN7"
type input "45.5"
type input "35"
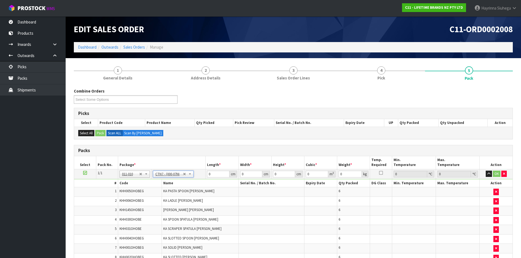
type input "0.072459"
type input "10.02"
click at [209, 174] on input "45.5" at bounding box center [218, 174] width 22 height 7
click at [204, 173] on td "No Packaging Cartons PLT GEN120 (1200 X 1000) PLT ONE WAY SKID CHEP HIRE PALLET…" at bounding box center [179, 174] width 54 height 10
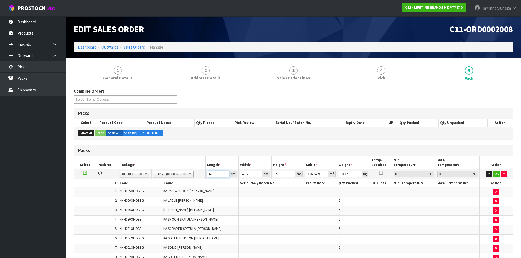
click at [210, 175] on input "45.5" at bounding box center [218, 174] width 22 height 7
drag, startPoint x: 210, startPoint y: 175, endPoint x: 234, endPoint y: 173, distance: 23.9
click at [210, 175] on input "45.5" at bounding box center [218, 174] width 22 height 7
type input "4"
type input "0.00637"
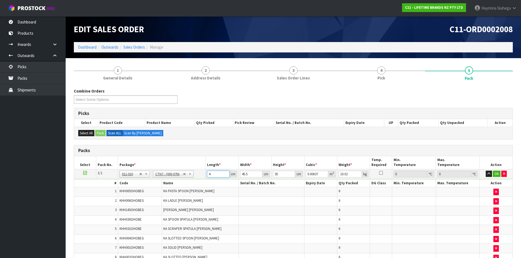
type input "47"
type input "0.074847"
type input "47"
type input "4"
type input "0.00658"
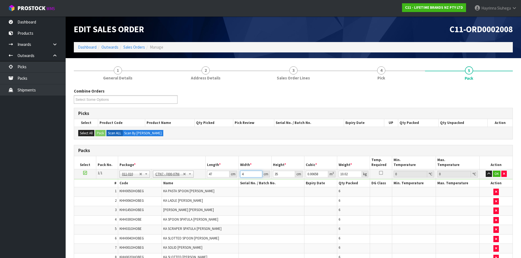
type input "47"
type input "0.077315"
type input "47"
type input "3"
type input "0.006627"
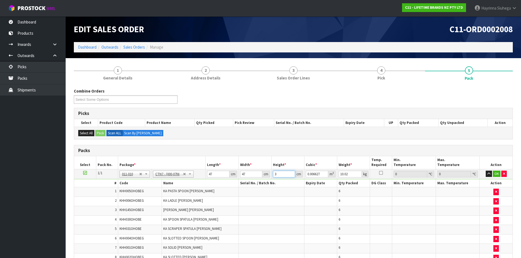
type input "37"
type input "0.081733"
type input "37"
type input "11"
click button "OK" at bounding box center [497, 174] width 8 height 7
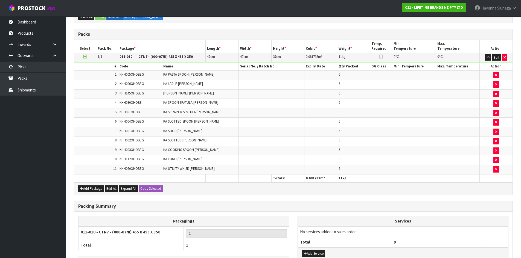
scroll to position [157, 0]
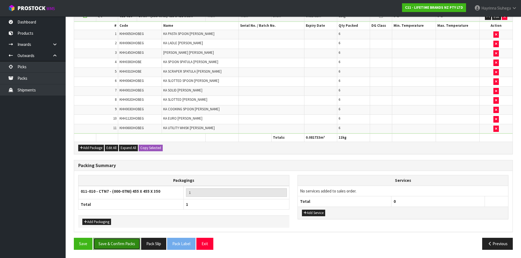
click at [131, 246] on button "Save & Confirm Packs" at bounding box center [116, 244] width 47 height 12
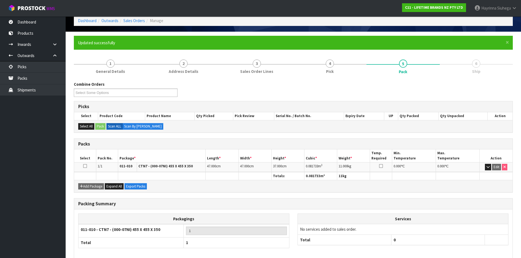
scroll to position [53, 0]
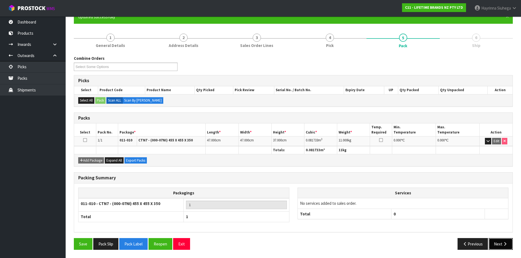
click at [502, 242] on button "Next" at bounding box center [501, 244] width 24 height 12
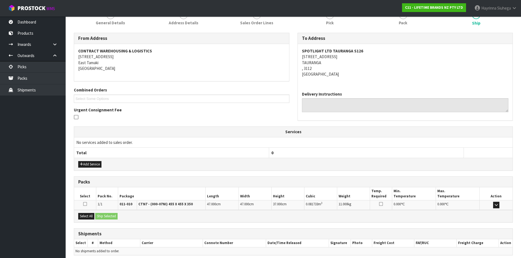
scroll to position [98, 0]
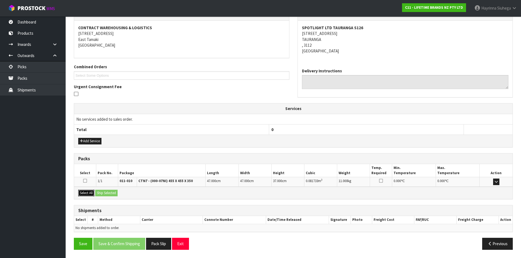
click at [87, 192] on button "Select All" at bounding box center [86, 193] width 16 height 7
click at [112, 194] on button "Ship Selected" at bounding box center [106, 193] width 22 height 7
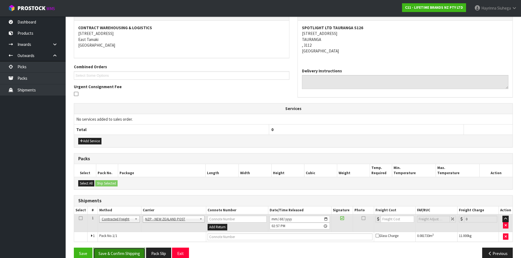
click at [130, 249] on button "Save & Confirm Shipping" at bounding box center [119, 254] width 52 height 12
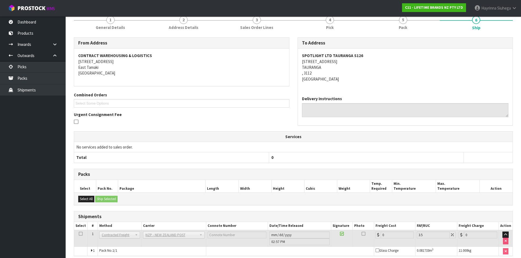
scroll to position [100, 0]
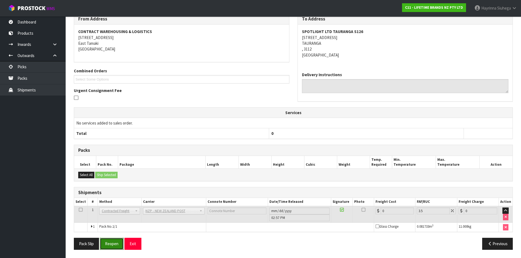
click at [118, 246] on button "Reopen" at bounding box center [112, 244] width 24 height 12
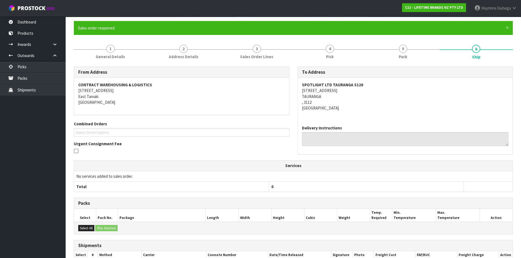
scroll to position [94, 0]
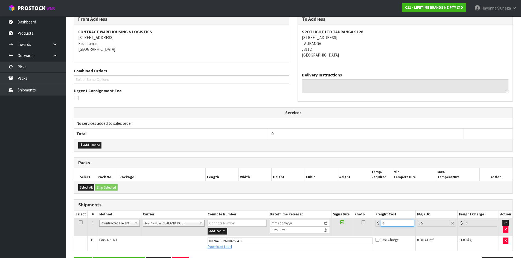
drag, startPoint x: 398, startPoint y: 222, endPoint x: 321, endPoint y: 218, distance: 76.7
click at [321, 218] on table "Select # Method Carrier Connote Number Date/Time Released Signature Photo Freig…" at bounding box center [293, 231] width 438 height 40
type input "1"
type input "1.03"
type input "14"
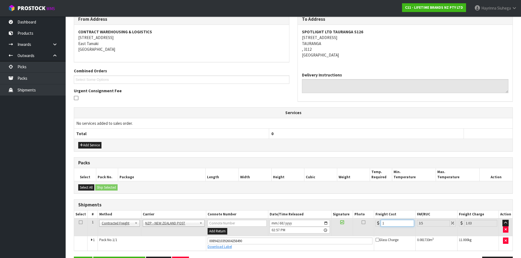
type input "14.49"
type input "143"
type input "148"
type input "14"
type input "14.49"
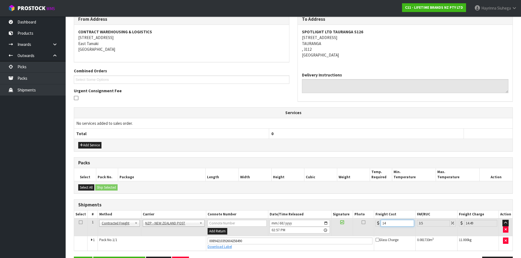
type input "14.1"
type input "14.59"
type input "14.14"
type input "14.63"
type input "14.14"
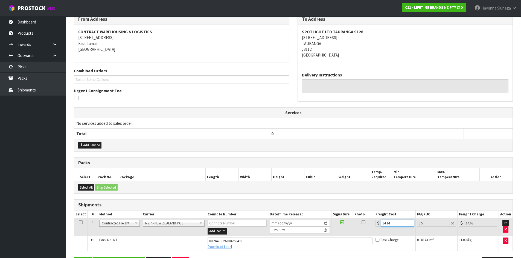
click at [74, 249] on button "Save" at bounding box center [83, 263] width 19 height 12
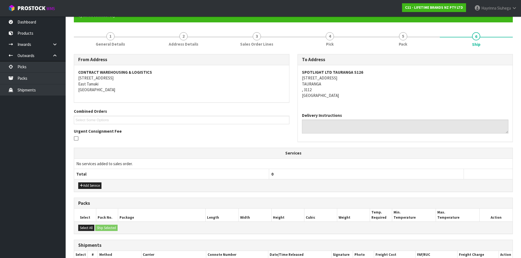
scroll to position [113, 0]
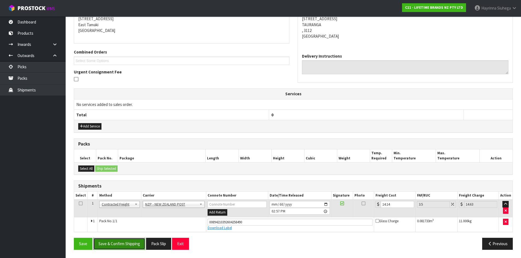
click at [128, 249] on button "Save & Confirm Shipping" at bounding box center [119, 244] width 52 height 12
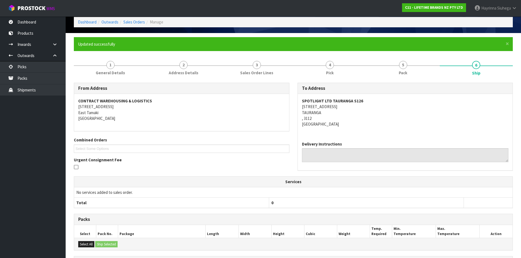
scroll to position [0, 0]
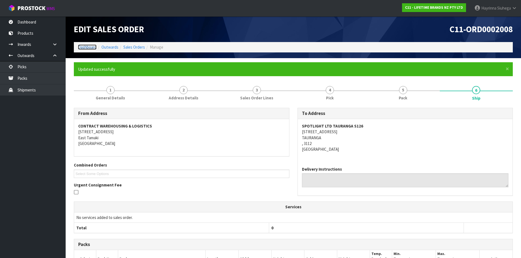
click at [94, 45] on link "Dashboard" at bounding box center [87, 47] width 19 height 5
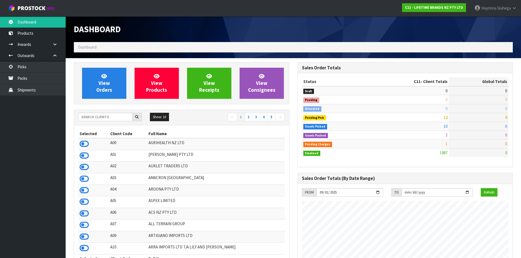
scroll to position [414, 223]
click at [106, 74] on icon at bounding box center [104, 76] width 6 height 5
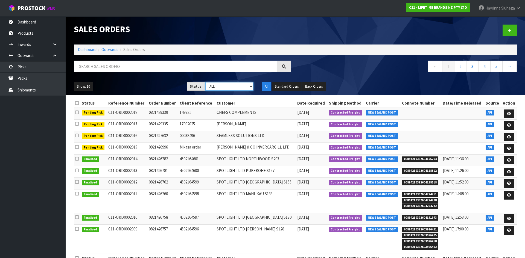
click at [211, 88] on select "Draft Pending Allocated Pending Pick Goods Picked Goods Packed Pending Charges …" at bounding box center [229, 86] width 48 height 8
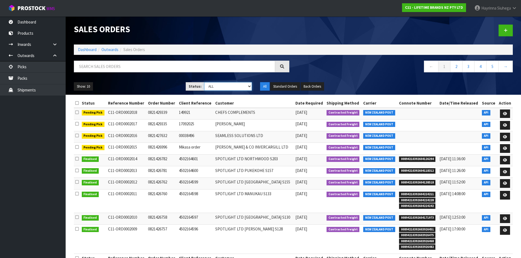
select select "string:4"
click at [204, 82] on select "Draft Pending Allocated Pending Pick Goods Picked Goods Packed Pending Charges …" at bounding box center [228, 86] width 48 height 8
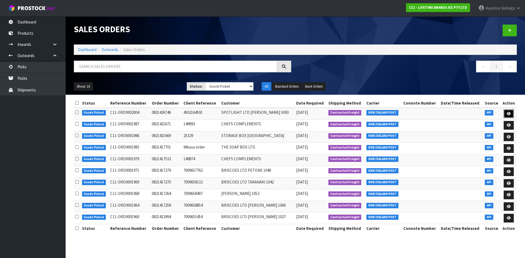
click at [506, 112] on link at bounding box center [509, 114] width 10 height 9
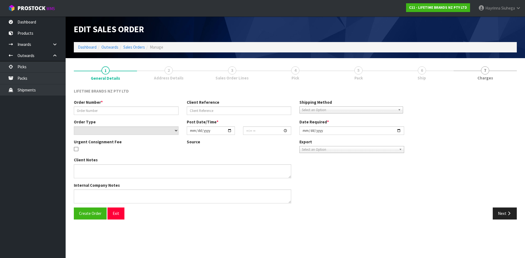
type input "0821426746"
type input "4502164591"
select select "number:0"
type input "[DATE]"
type input "09:49:22.000"
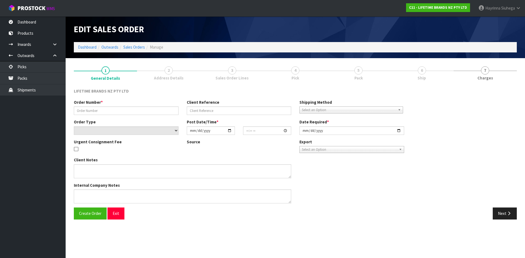
type input "[DATE]"
type textarea "PLEASE DESPATCH [DATE]-URGENT"
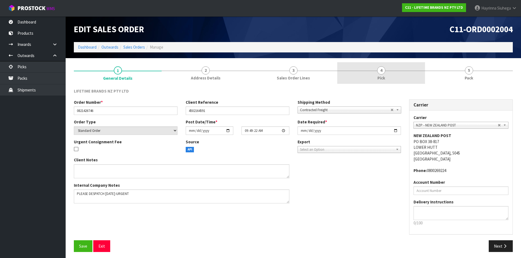
click at [379, 74] on span "4" at bounding box center [381, 70] width 8 height 8
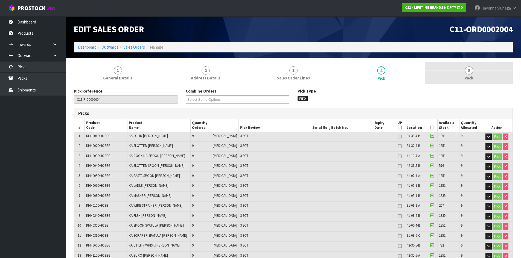
click at [474, 68] on link "5 Pack" at bounding box center [469, 73] width 88 height 22
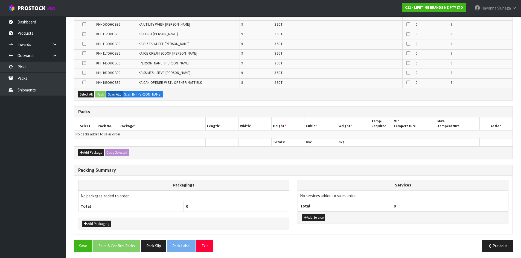
scroll to position [215, 0]
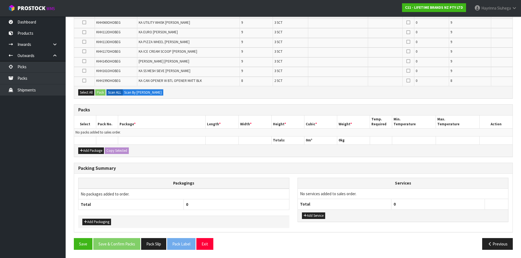
click at [92, 147] on div "Add Package Copy Selected" at bounding box center [293, 151] width 438 height 12
click at [89, 149] on button "Add Package" at bounding box center [91, 151] width 26 height 7
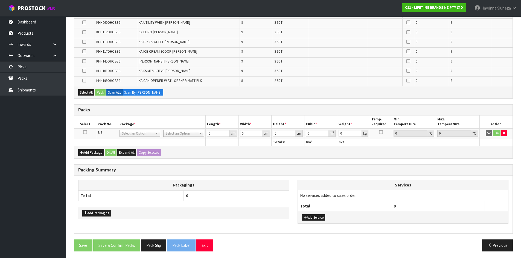
click at [85, 133] on icon at bounding box center [85, 132] width 4 height 0
click at [237, 99] on div "Combine Orders C11-ORD0001821 C11-ORD0001925 C11-ORD0001960 C11-ORD0001964 C11-…" at bounding box center [293, 64] width 439 height 383
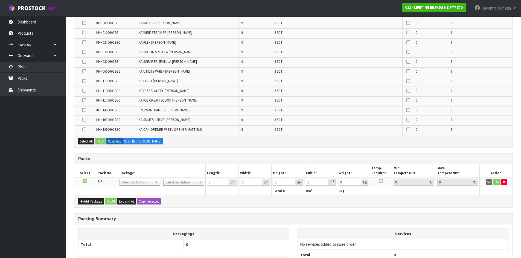
scroll to position [161, 0]
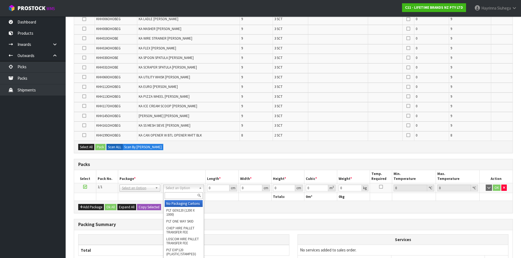
click at [179, 195] on input "text" at bounding box center [184, 196] width 38 height 7
type input "ctn7"
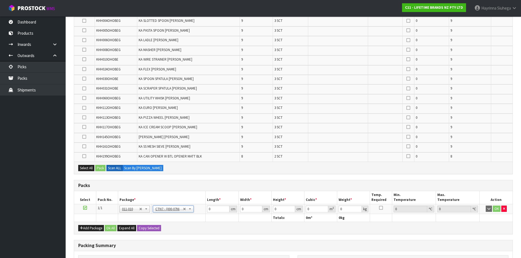
type input "45.5"
type input "35"
type input "0.072459"
type input "0.2"
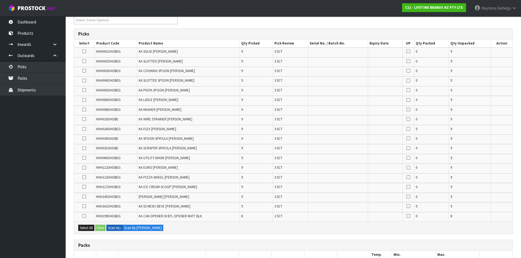
scroll to position [78, 0]
click at [199, 231] on div "Select All Pack Scan ALL Scan By Quantity" at bounding box center [293, 229] width 438 height 12
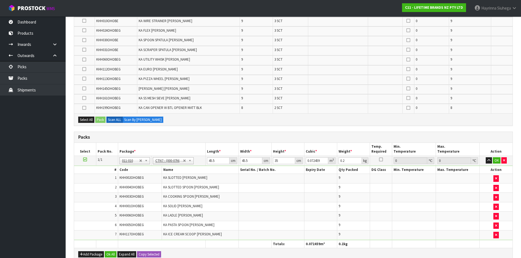
scroll to position [188, 0]
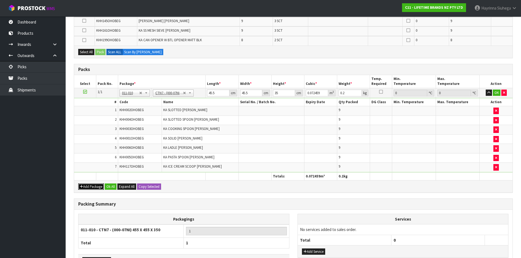
click at [88, 186] on button "Add Package" at bounding box center [91, 187] width 26 height 7
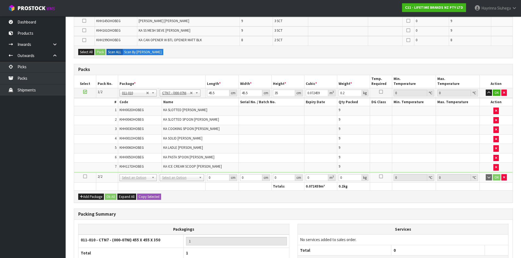
click at [85, 177] on icon at bounding box center [85, 177] width 4 height 0
click at [125, 147] on span "KHH006OHOBEG" at bounding box center [132, 148] width 24 height 5
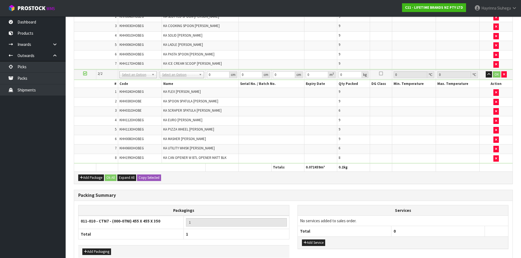
scroll to position [233, 0]
click at [95, 180] on button "Add Package" at bounding box center [91, 177] width 26 height 7
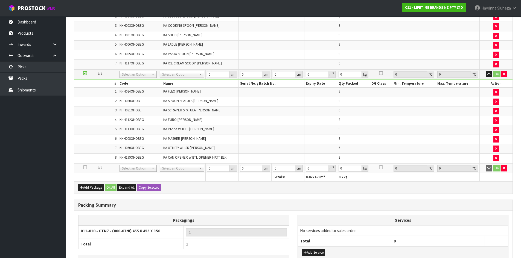
click at [85, 168] on icon at bounding box center [85, 168] width 4 height 0
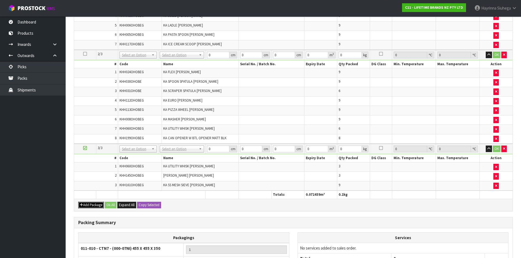
click at [90, 205] on button "Add Package" at bounding box center [91, 205] width 26 height 7
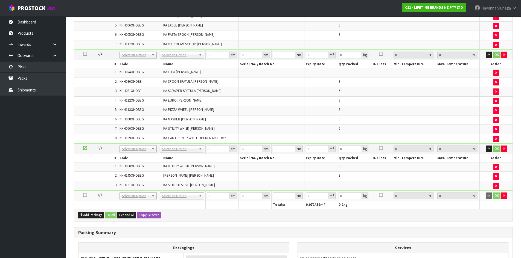
click at [86, 195] on icon at bounding box center [85, 195] width 4 height 0
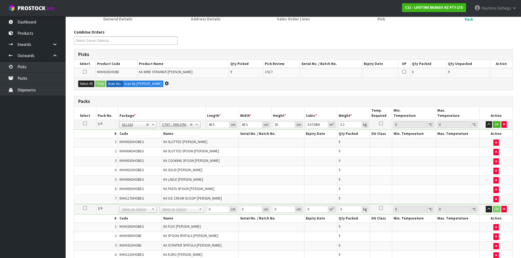
scroll to position [0, 0]
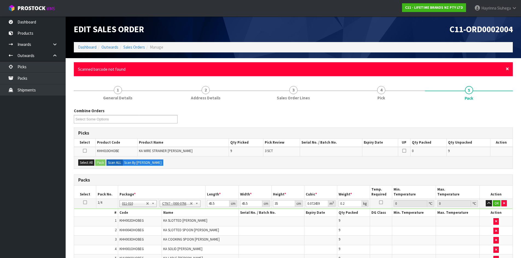
click at [507, 69] on span "×" at bounding box center [507, 69] width 3 height 8
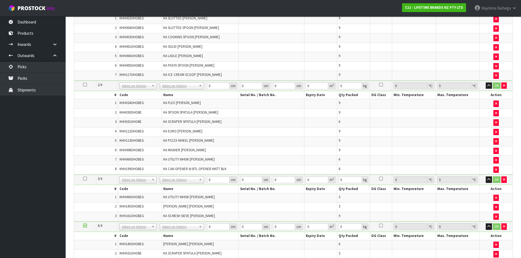
scroll to position [246, 0]
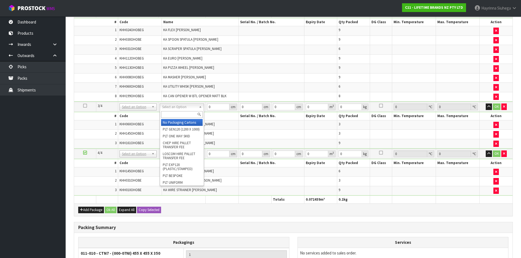
click at [179, 115] on input "text" at bounding box center [182, 114] width 42 height 7
click at [179, 116] on input "text" at bounding box center [182, 114] width 42 height 7
type input "oc"
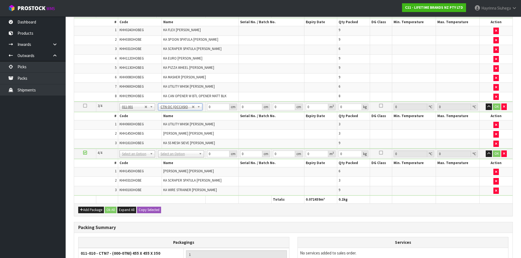
type input "2.681"
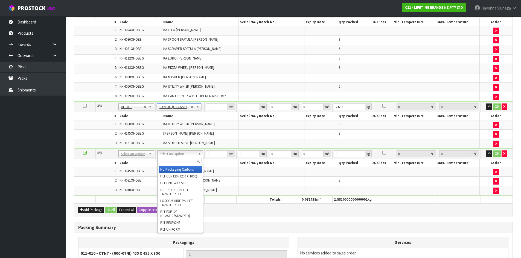
drag, startPoint x: 180, startPoint y: 161, endPoint x: 178, endPoint y: 159, distance: 3.1
click at [179, 162] on input "text" at bounding box center [180, 161] width 43 height 7
type input "oc"
type input "2"
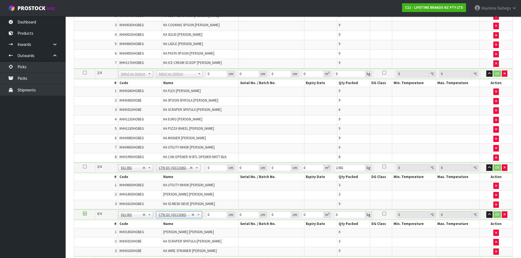
type input "3.091"
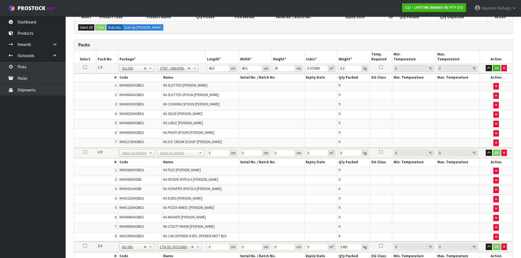
scroll to position [82, 0]
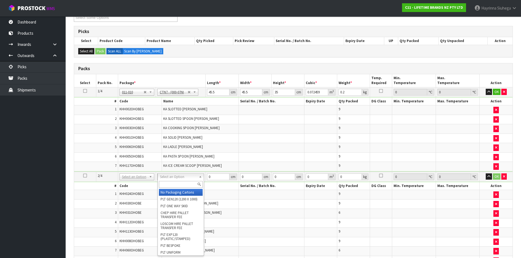
click at [177, 184] on input "text" at bounding box center [181, 184] width 44 height 7
type input "v"
type input "ctn7"
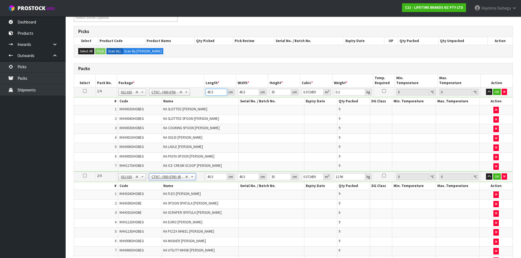
click at [206, 92] on input "45.5" at bounding box center [216, 92] width 21 height 7
click button "OK" at bounding box center [497, 92] width 8 height 7
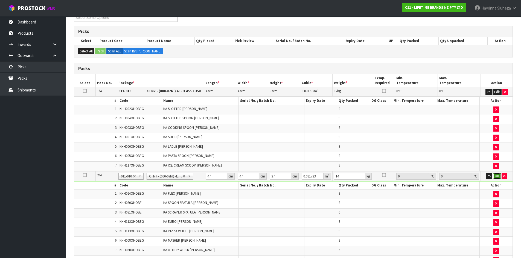
click button "OK" at bounding box center [497, 176] width 8 height 7
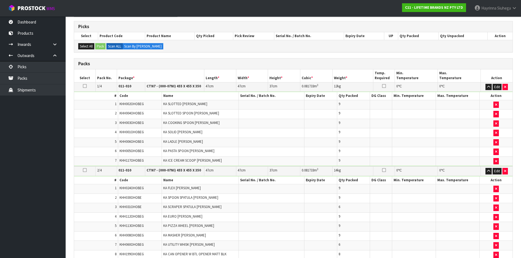
scroll to position [223, 0]
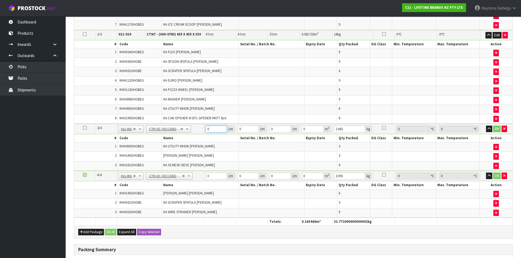
click at [208, 130] on input "0" at bounding box center [216, 129] width 21 height 7
click button "OK" at bounding box center [497, 129] width 8 height 7
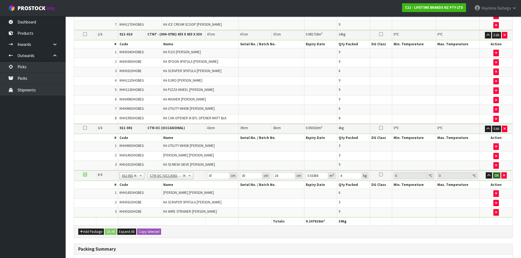
click button "OK" at bounding box center [497, 176] width 8 height 7
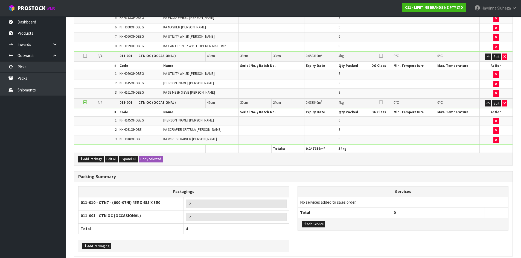
scroll to position [320, 0]
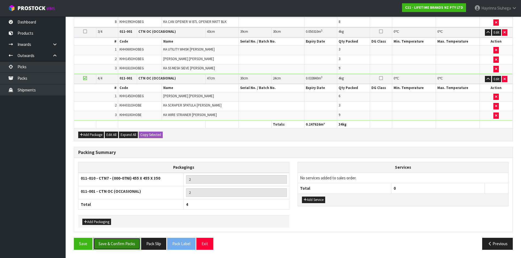
click at [129, 246] on button "Save & Confirm Packs" at bounding box center [116, 244] width 47 height 12
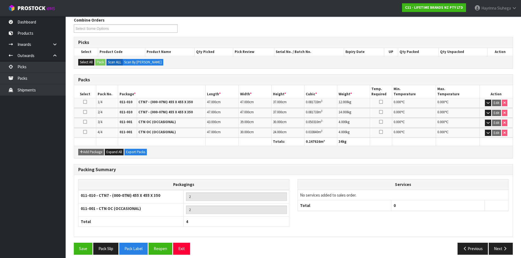
scroll to position [96, 0]
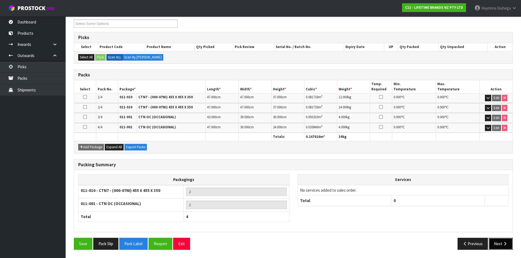
click at [508, 246] on button "Next" at bounding box center [501, 244] width 24 height 12
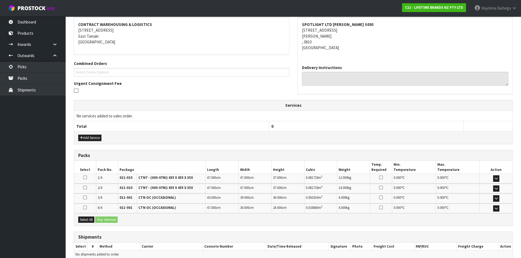
scroll to position [128, 0]
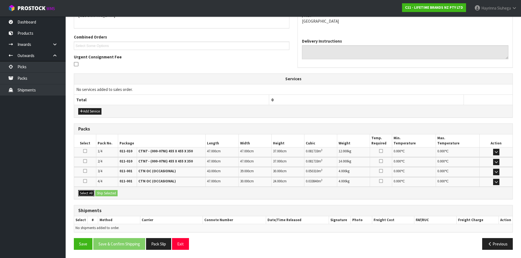
drag, startPoint x: 88, startPoint y: 195, endPoint x: 98, endPoint y: 193, distance: 10.5
click at [88, 194] on button "Select All" at bounding box center [86, 193] width 16 height 7
click at [107, 193] on button "Ship Selected" at bounding box center [106, 193] width 22 height 7
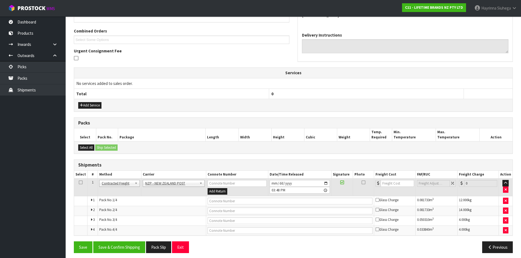
scroll to position [138, 0]
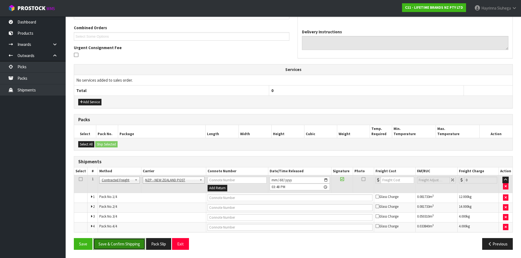
click at [128, 245] on button "Save & Confirm Shipping" at bounding box center [119, 244] width 52 height 12
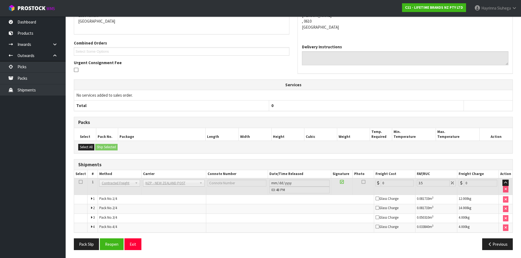
scroll to position [129, 0]
click at [114, 244] on button "Reopen" at bounding box center [112, 244] width 24 height 12
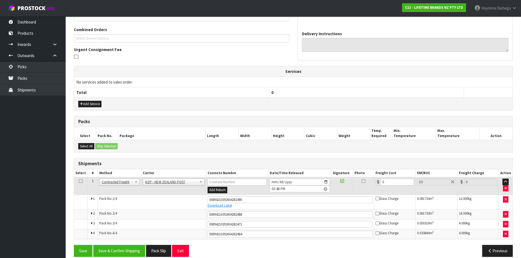
scroll to position [143, 0]
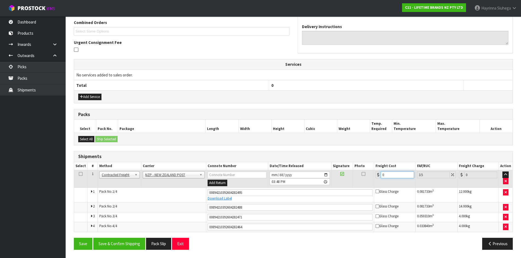
drag, startPoint x: 393, startPoint y: 176, endPoint x: 309, endPoint y: 176, distance: 83.7
click at [314, 176] on tr "1 Client Local Pickup Customer Local Pickup Company Freight Contracted Freight …" at bounding box center [293, 179] width 438 height 18
click at [74, 238] on button "Save" at bounding box center [83, 244] width 19 height 12
click at [129, 243] on button "Save & Confirm Shipping" at bounding box center [119, 244] width 52 height 12
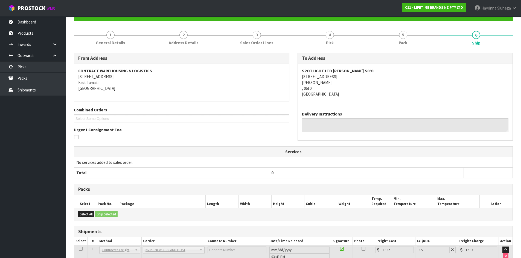
scroll to position [0, 0]
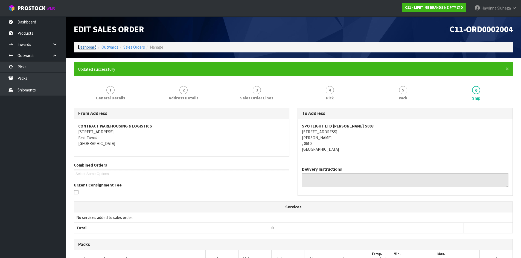
click at [83, 48] on link "Dashboard" at bounding box center [87, 47] width 19 height 5
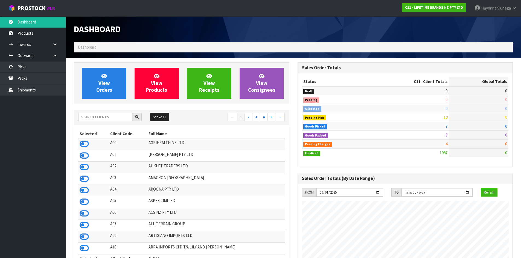
scroll to position [414, 223]
click at [51, 79] on link "Packs" at bounding box center [33, 78] width 66 height 11
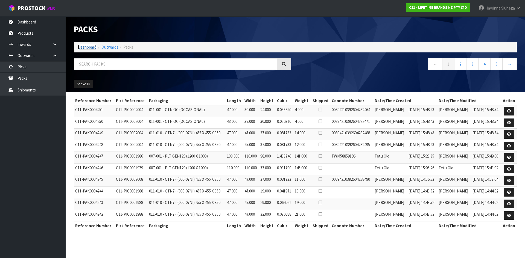
click at [91, 47] on link "Dashboard" at bounding box center [87, 47] width 19 height 5
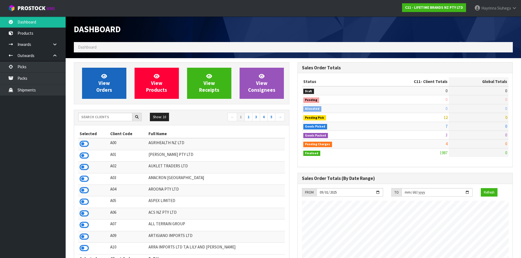
scroll to position [414, 223]
click at [98, 77] on link "View Orders" at bounding box center [104, 83] width 44 height 31
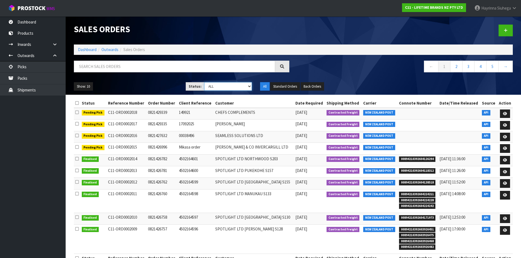
click at [237, 88] on select "Draft Pending Allocated Pending Pick Goods Picked Goods Packed Pending Charges …" at bounding box center [228, 86] width 48 height 8
click at [204, 82] on select "Draft Pending Allocated Pending Pick Goods Picked Goods Packed Pending Charges …" at bounding box center [228, 86] width 48 height 8
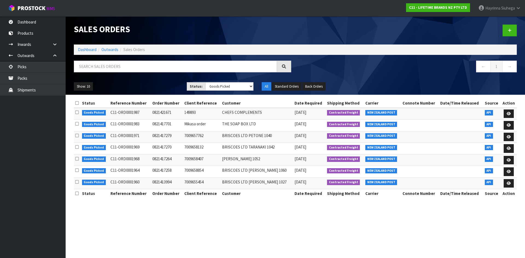
click at [232, 229] on section "Sales Orders Dashboard Outwards Sales Orders ← 1 → Show: 10 5 10 25 50 Status: …" at bounding box center [262, 129] width 525 height 258
click at [140, 63] on input "text" at bounding box center [175, 67] width 203 height 12
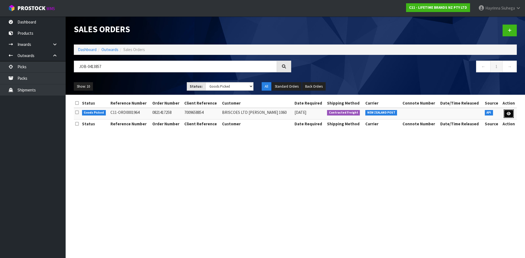
click at [507, 112] on icon at bounding box center [509, 114] width 4 height 4
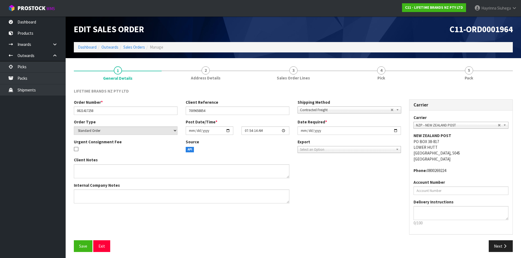
click at [405, 73] on link "4 Pick" at bounding box center [381, 73] width 88 height 22
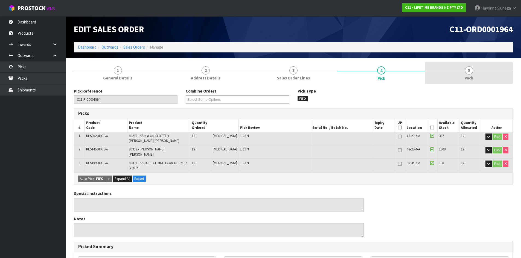
click at [452, 71] on div at bounding box center [469, 71] width 88 height 0
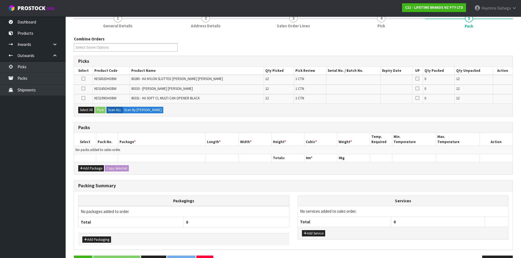
scroll to position [43, 0]
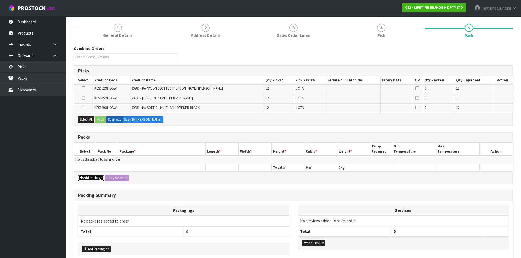
click at [89, 178] on button "Add Package" at bounding box center [91, 178] width 26 height 7
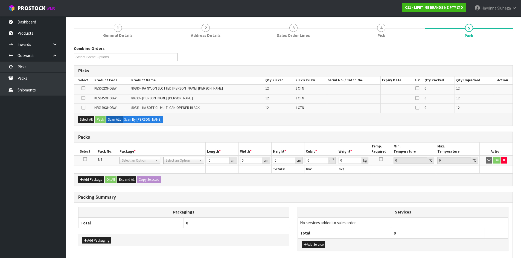
click at [85, 157] on td at bounding box center [85, 161] width 22 height 10
click at [82, 159] on td at bounding box center [85, 161] width 22 height 10
click at [84, 162] on td at bounding box center [85, 161] width 22 height 10
click at [86, 160] on icon at bounding box center [85, 159] width 4 height 0
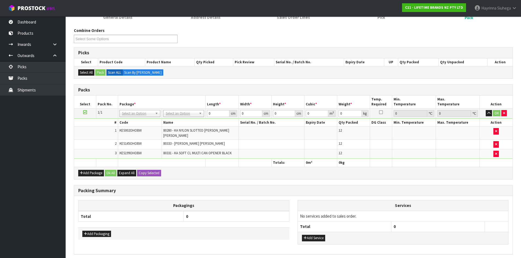
scroll to position [79, 0]
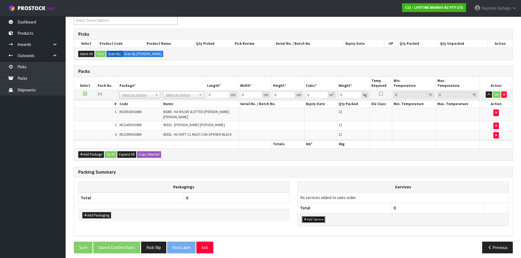
click at [324, 218] on button "Add Service" at bounding box center [313, 220] width 23 height 7
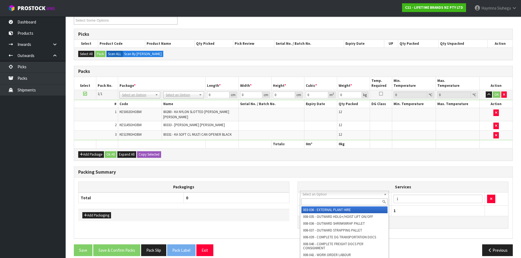
click at [325, 201] on input "text" at bounding box center [344, 202] width 86 height 7
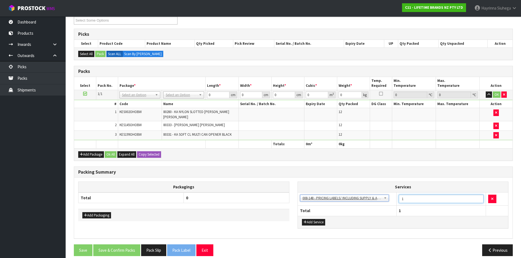
drag, startPoint x: 408, startPoint y: 199, endPoint x: 377, endPoint y: 199, distance: 31.2
click at [377, 199] on tr "003-036 - EXTERNAL PLANT HIRE 008-035 - OUTWARD HDLG+/HOIST LIFT ON/OFF 008-036…" at bounding box center [403, 199] width 211 height 13
click at [342, 167] on div "Packing Summary" at bounding box center [293, 172] width 438 height 11
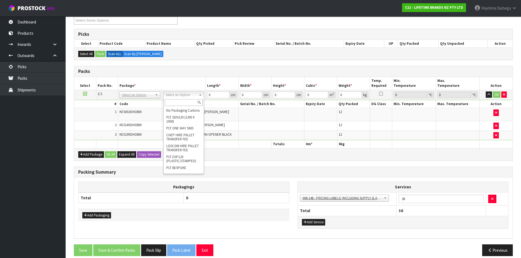
click at [178, 103] on input "text" at bounding box center [184, 102] width 38 height 7
drag, startPoint x: 179, startPoint y: 104, endPoint x: 148, endPoint y: 138, distance: 45.9
click at [148, 136] on body "Toggle navigation ProStock WMS C11 - LIFETIME BRANDS NZ PTY LTD Hayrinna Siuheg…" at bounding box center [260, 50] width 521 height 258
click at [169, 99] on input "text" at bounding box center [180, 102] width 38 height 7
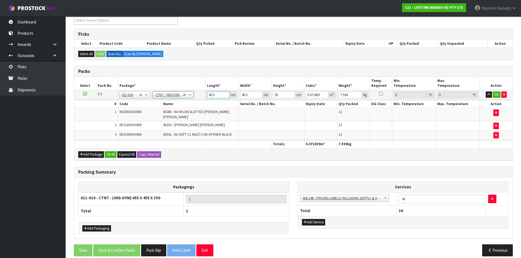
click at [213, 95] on input "45.5" at bounding box center [218, 95] width 22 height 7
click button "OK" at bounding box center [497, 95] width 8 height 7
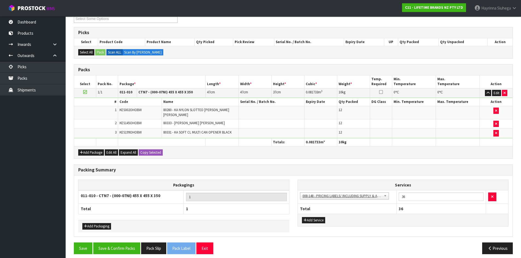
scroll to position [82, 0]
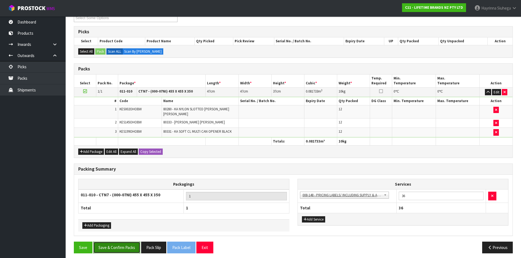
click at [122, 247] on button "Save & Confirm Packs" at bounding box center [116, 248] width 47 height 12
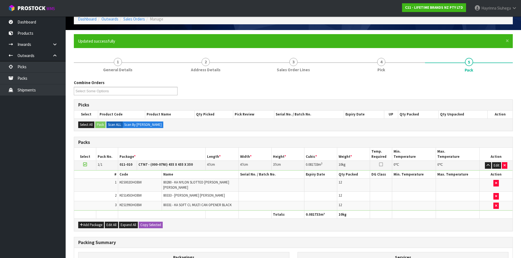
scroll to position [53, 0]
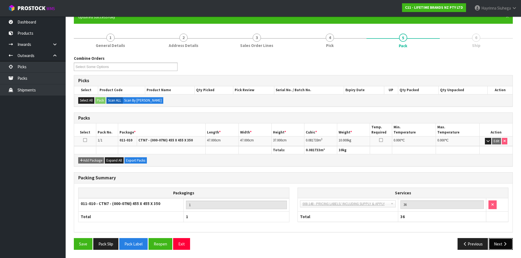
click at [502, 245] on button "Next" at bounding box center [501, 244] width 24 height 12
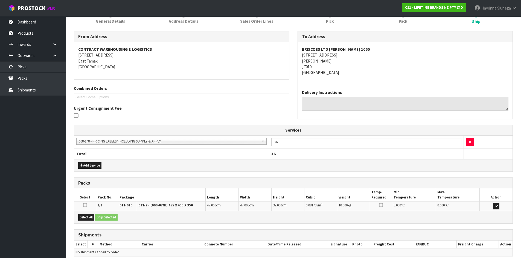
scroll to position [101, 0]
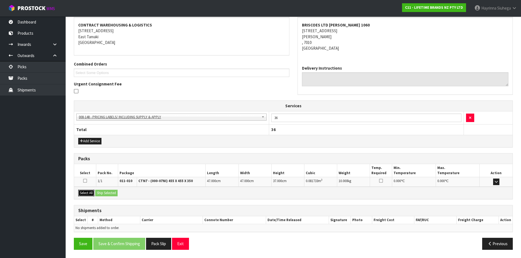
drag, startPoint x: 81, startPoint y: 193, endPoint x: 108, endPoint y: 193, distance: 27.4
click at [81, 192] on button "Select All" at bounding box center [86, 193] width 16 height 7
click at [113, 193] on button "Ship Selected" at bounding box center [106, 193] width 22 height 7
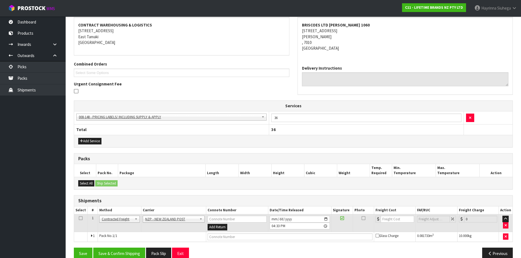
scroll to position [111, 0]
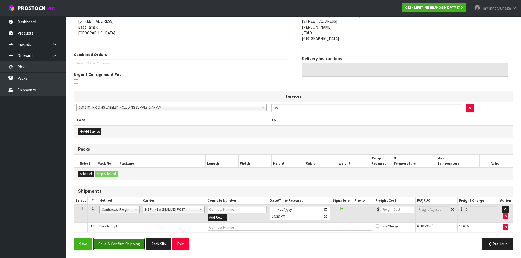
drag, startPoint x: 120, startPoint y: 244, endPoint x: 194, endPoint y: 209, distance: 81.7
click at [194, 209] on div "From Address CONTRACT WAREHOUSING & LOGISTICS 17 Allens Road East Tamaki Auckla…" at bounding box center [293, 125] width 439 height 257
click at [314, 125] on th "36" at bounding box center [366, 120] width 195 height 10
click at [272, 211] on input "2025-09-26" at bounding box center [300, 209] width 60 height 7
click at [125, 245] on button "Save & Confirm Shipping" at bounding box center [119, 244] width 52 height 12
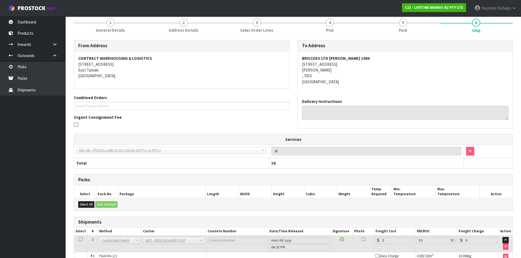
scroll to position [103, 0]
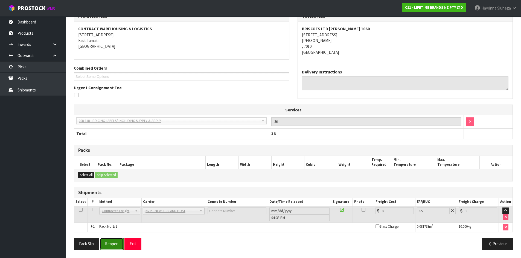
click at [112, 241] on button "Reopen" at bounding box center [112, 244] width 24 height 12
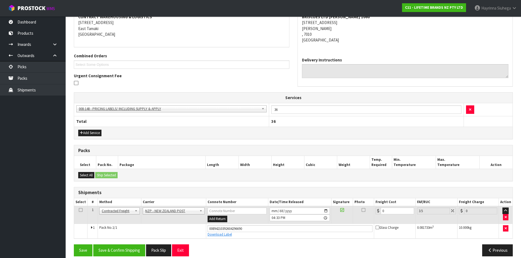
scroll to position [116, 0]
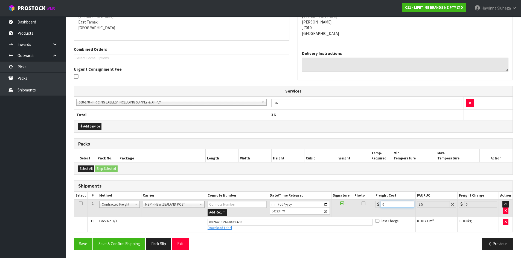
drag, startPoint x: 396, startPoint y: 208, endPoint x: 317, endPoint y: 205, distance: 79.4
click at [322, 202] on tr "1 Client Local Pickup Customer Local Pickup Company Freight Contracted Freight …" at bounding box center [293, 209] width 438 height 18
click at [74, 238] on button "Save" at bounding box center [83, 244] width 19 height 12
click at [124, 247] on button "Save & Confirm Shipping" at bounding box center [119, 244] width 52 height 12
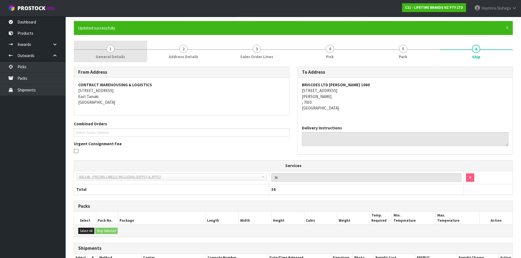
scroll to position [0, 0]
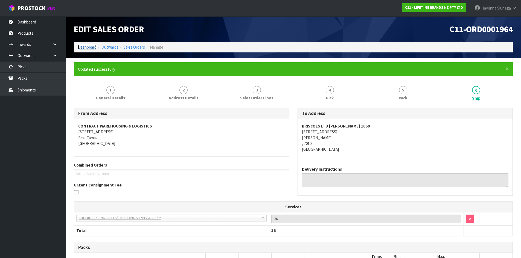
click at [89, 49] on link "Dashboard" at bounding box center [87, 47] width 19 height 5
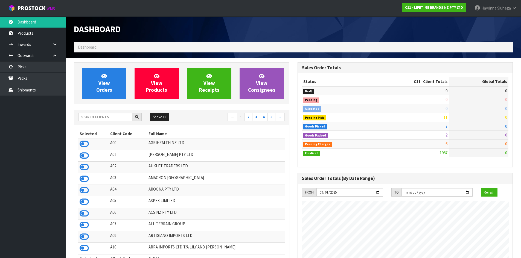
scroll to position [414, 223]
click at [106, 75] on icon at bounding box center [104, 76] width 6 height 5
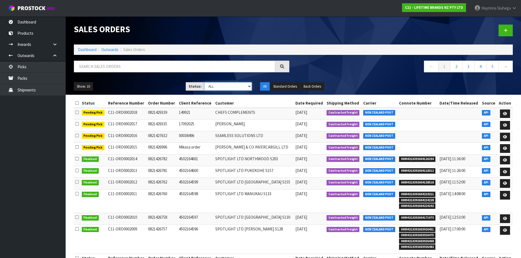
click at [217, 85] on select "Draft Pending Allocated Pending Pick Goods Picked Goods Packed Pending Charges …" at bounding box center [228, 86] width 48 height 8
click at [204, 82] on select "Draft Pending Allocated Pending Pick Goods Picked Goods Packed Pending Charges …" at bounding box center [228, 86] width 48 height 8
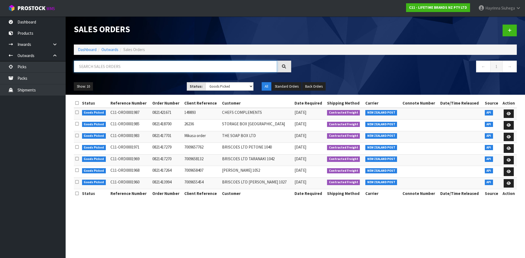
click at [95, 67] on input "text" at bounding box center [175, 67] width 203 height 12
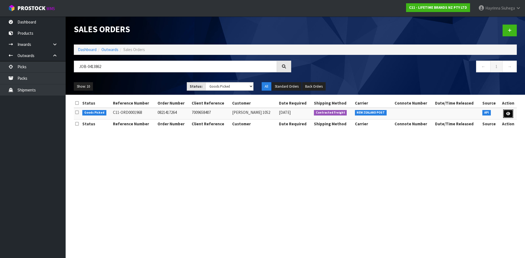
click at [507, 115] on icon at bounding box center [508, 114] width 4 height 4
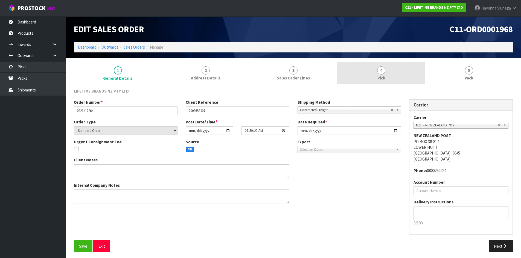
click at [388, 73] on link "4 Pick" at bounding box center [381, 73] width 88 height 22
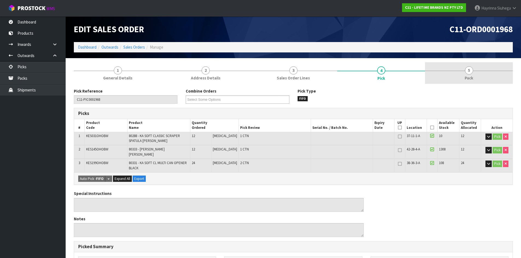
click at [457, 75] on link "5 Pack" at bounding box center [469, 73] width 88 height 22
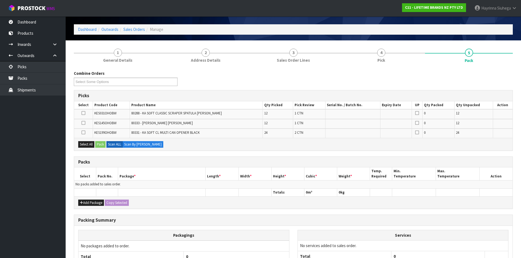
scroll to position [27, 0]
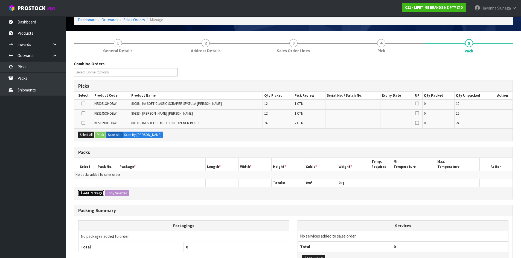
click at [91, 193] on button "Add Package" at bounding box center [91, 193] width 26 height 7
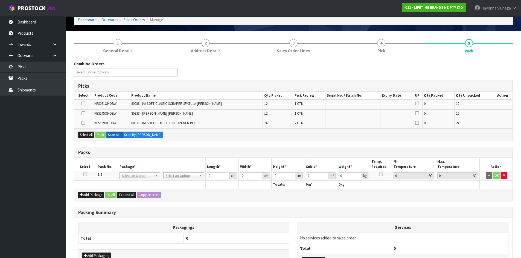
click at [86, 175] on icon at bounding box center [85, 175] width 4 height 0
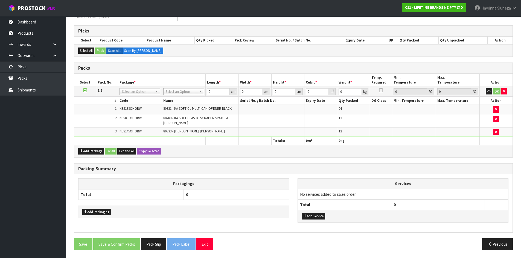
scroll to position [83, 0]
click at [309, 214] on button "Add Service" at bounding box center [313, 216] width 23 height 7
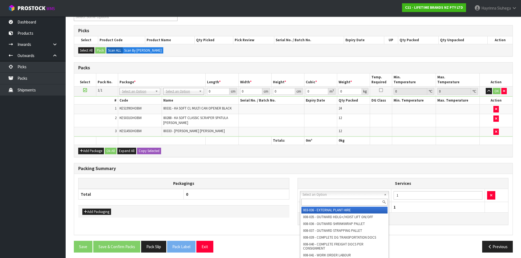
click at [319, 199] on input "text" at bounding box center [344, 202] width 86 height 7
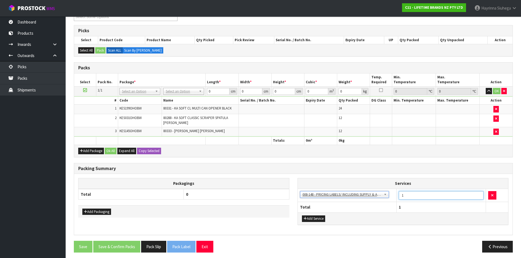
drag, startPoint x: 417, startPoint y: 197, endPoint x: 364, endPoint y: 195, distance: 52.8
click at [359, 192] on tr "003-036 - EXTERNAL PLANT HIRE 008-035 - OUTWARD HDLG+/HOIST LIFT ON/OFF 008-036…" at bounding box center [403, 195] width 211 height 13
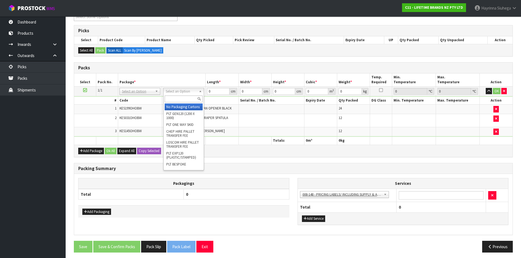
click at [178, 97] on input "text" at bounding box center [184, 99] width 38 height 7
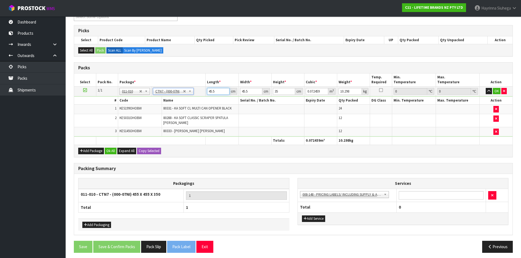
click at [211, 91] on input "45.5" at bounding box center [218, 91] width 22 height 7
click button "OK" at bounding box center [497, 91] width 8 height 7
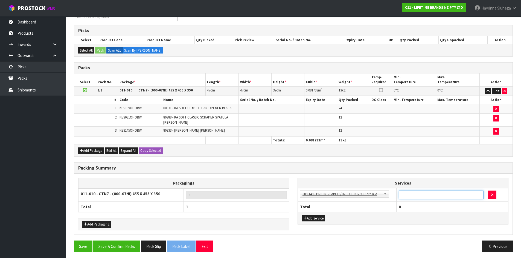
click at [423, 193] on input "number" at bounding box center [441, 195] width 85 height 8
click at [114, 245] on button "Save & Confirm Packs" at bounding box center [116, 247] width 47 height 12
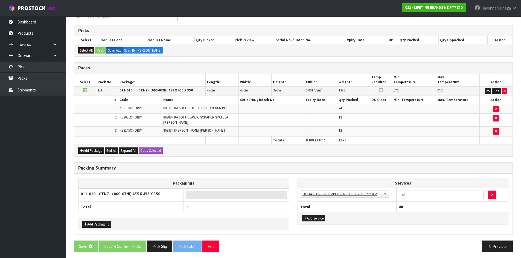
scroll to position [0, 0]
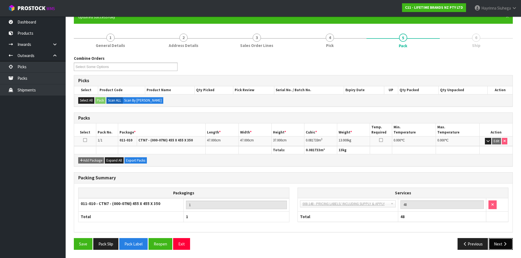
click at [503, 242] on button "Next" at bounding box center [501, 244] width 24 height 12
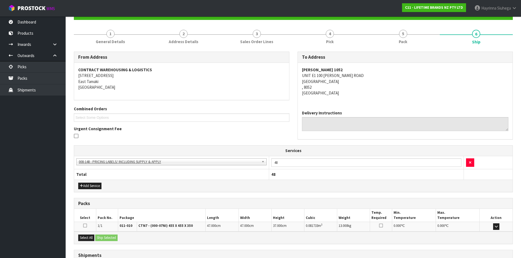
scroll to position [101, 0]
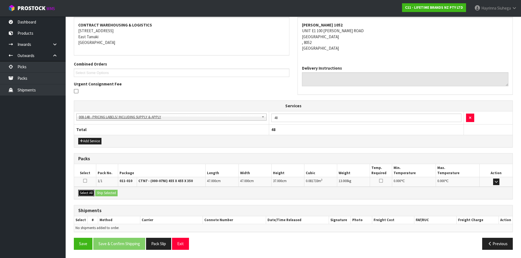
click at [86, 194] on button "Select All" at bounding box center [86, 193] width 16 height 7
click at [103, 193] on button "Ship Selected" at bounding box center [106, 193] width 22 height 7
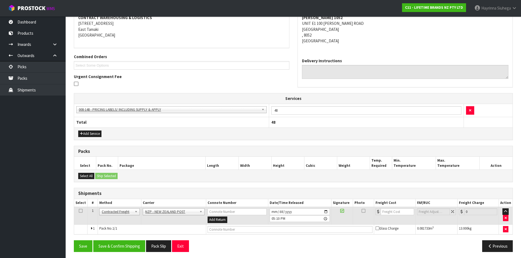
scroll to position [111, 0]
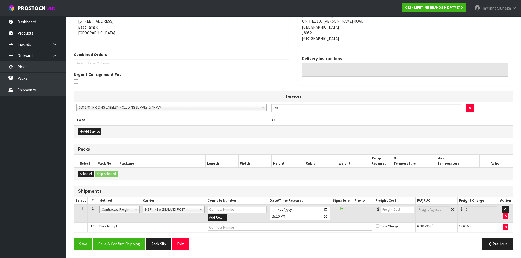
click at [304, 138] on div "Services 003-036 - EXTERNAL PLANT HIRE 008-035 - OUTWARD HDLG+/HOIST LIFT ON/OF…" at bounding box center [293, 114] width 439 height 47
drag, startPoint x: 272, startPoint y: 211, endPoint x: 287, endPoint y: 207, distance: 15.7
click at [272, 210] on input "2025-09-26" at bounding box center [300, 209] width 60 height 7
click at [124, 244] on button "Save & Confirm Shipping" at bounding box center [119, 244] width 52 height 12
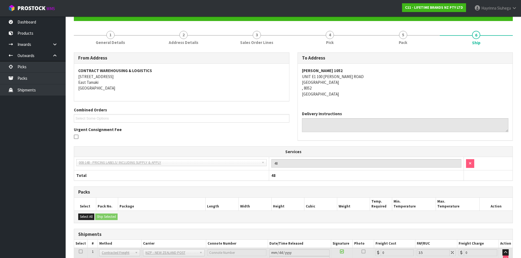
scroll to position [103, 0]
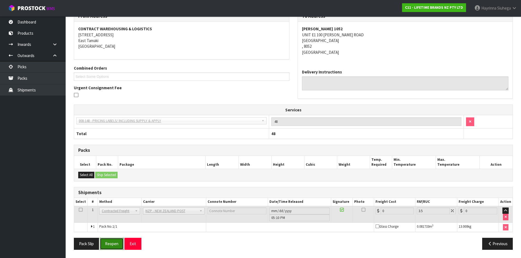
click at [110, 248] on button "Reopen" at bounding box center [112, 244] width 24 height 12
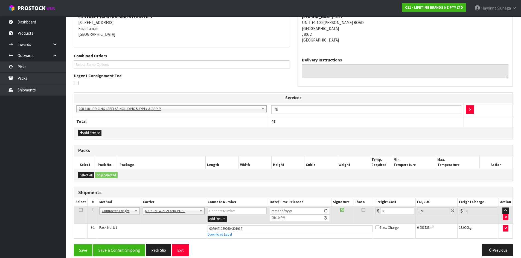
scroll to position [116, 0]
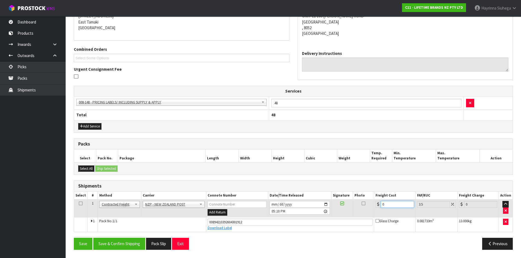
drag, startPoint x: 410, startPoint y: 207, endPoint x: 345, endPoint y: 208, distance: 64.5
click at [347, 208] on tr "1 Client Local Pickup Customer Local Pickup Company Freight Contracted Freight …" at bounding box center [293, 209] width 438 height 18
click at [74, 238] on button "Save" at bounding box center [83, 244] width 19 height 12
click at [124, 242] on button "Save & Confirm Shipping" at bounding box center [119, 244] width 52 height 12
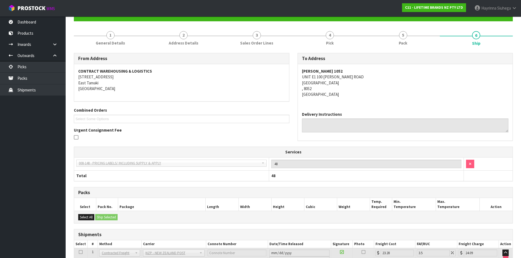
scroll to position [0, 0]
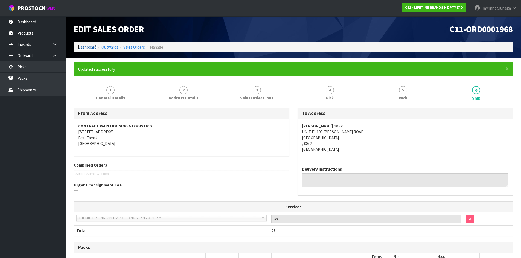
click at [87, 48] on link "Dashboard" at bounding box center [87, 47] width 19 height 5
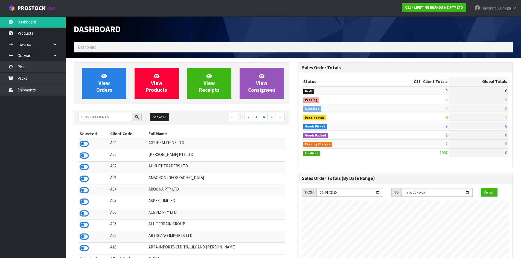
scroll to position [414, 223]
click at [96, 79] on link "View Orders" at bounding box center [104, 83] width 44 height 31
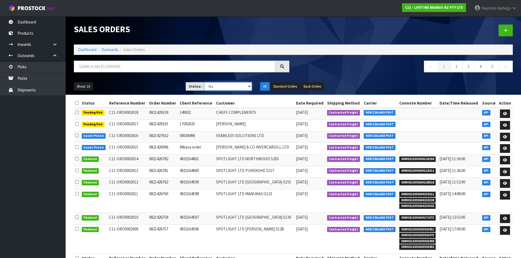
click at [216, 82] on select "Draft Pending Allocated Pending Pick Goods Picked Goods Packed Pending Charges …" at bounding box center [228, 86] width 48 height 8
click at [204, 82] on select "Draft Pending Allocated Pending Pick Goods Picked Goods Packed Pending Charges …" at bounding box center [228, 86] width 48 height 8
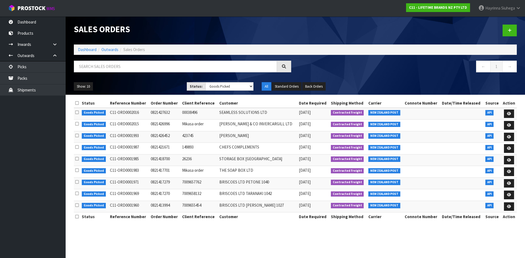
click at [83, 47] on li "Dashboard" at bounding box center [87, 50] width 19 height 6
click at [83, 50] on link "Dashboard" at bounding box center [87, 49] width 19 height 5
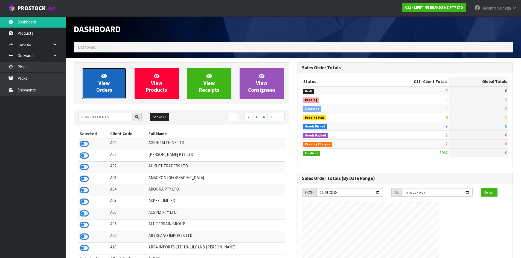
click at [103, 81] on span "View Orders" at bounding box center [104, 83] width 16 height 21
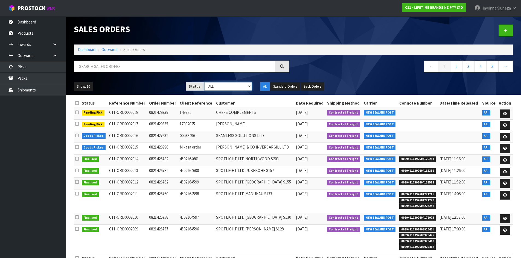
click at [233, 87] on select "Draft Pending Allocated Pending Pick Goods Picked Goods Packed Pending Charges …" at bounding box center [228, 86] width 48 height 8
click at [204, 82] on select "Draft Pending Allocated Pending Pick Goods Picked Goods Packed Pending Charges …" at bounding box center [228, 86] width 48 height 8
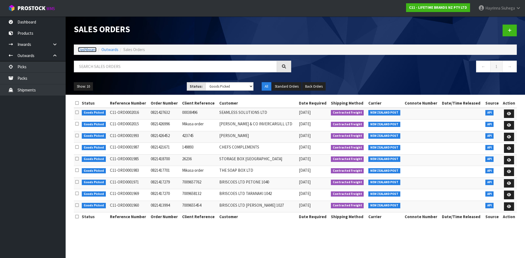
click at [84, 48] on link "Dashboard" at bounding box center [87, 49] width 19 height 5
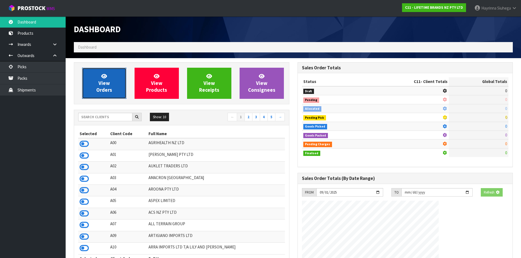
click at [91, 72] on link "View Orders" at bounding box center [104, 83] width 44 height 31
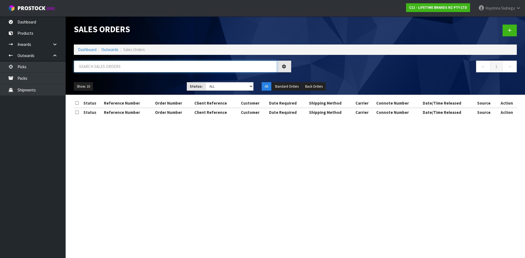
click at [94, 65] on input "text" at bounding box center [175, 67] width 203 height 12
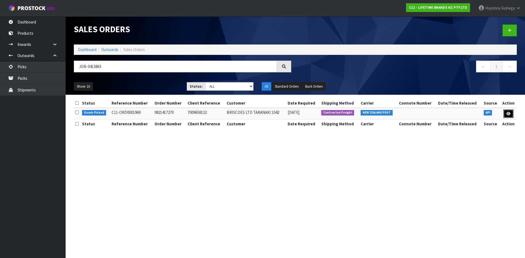
click at [510, 113] on icon at bounding box center [509, 114] width 4 height 4
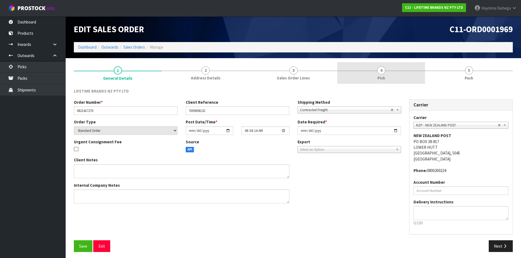
click at [391, 67] on link "4 Pick" at bounding box center [381, 73] width 88 height 22
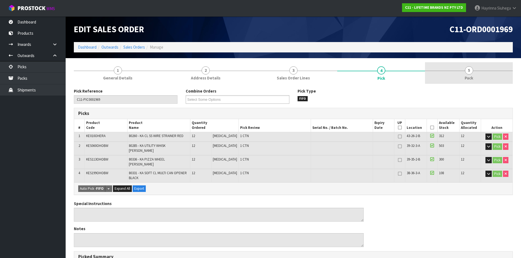
click at [491, 63] on link "5 Pack" at bounding box center [469, 73] width 88 height 22
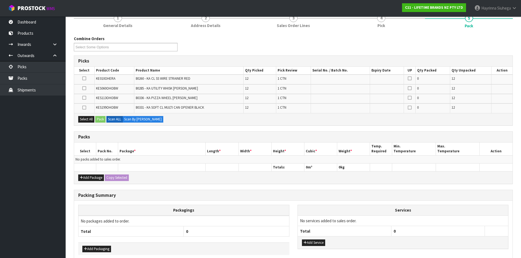
scroll to position [55, 0]
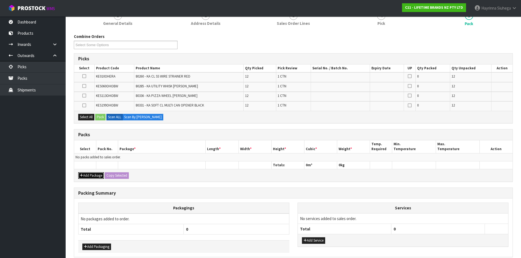
click at [97, 176] on button "Add Package" at bounding box center [91, 176] width 26 height 7
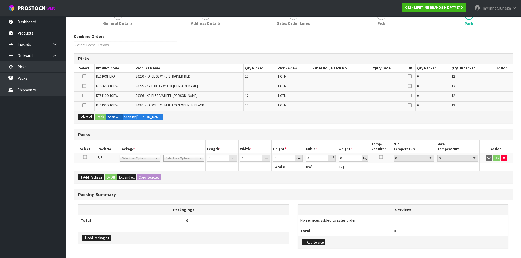
click at [84, 158] on icon at bounding box center [85, 157] width 4 height 0
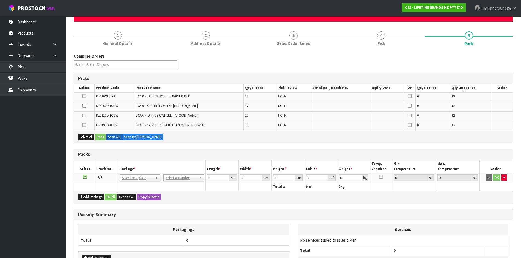
scroll to position [0, 0]
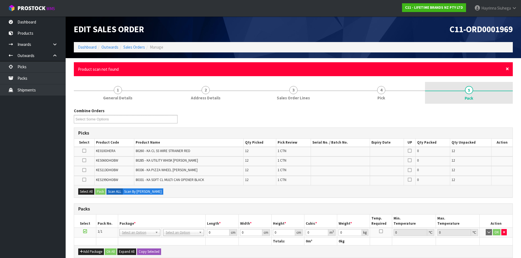
click at [507, 70] on span "×" at bounding box center [507, 69] width 3 height 8
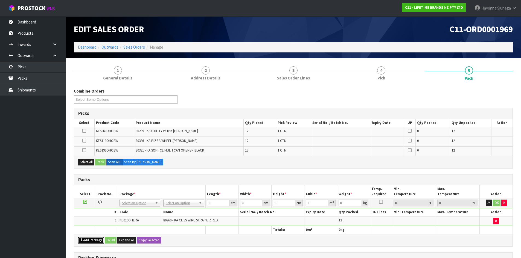
click at [93, 240] on button "Add Package" at bounding box center [91, 240] width 26 height 7
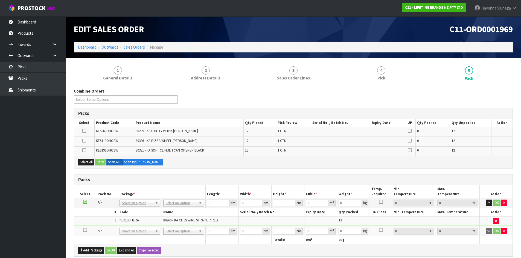
click at [86, 230] on icon at bounding box center [85, 230] width 4 height 0
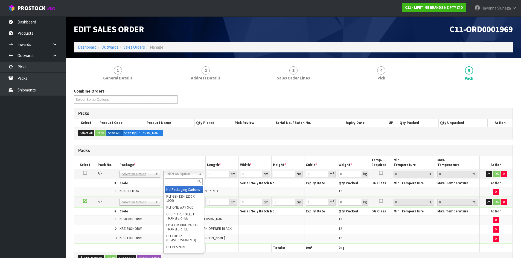
drag, startPoint x: 173, startPoint y: 188, endPoint x: 173, endPoint y: 200, distance: 11.5
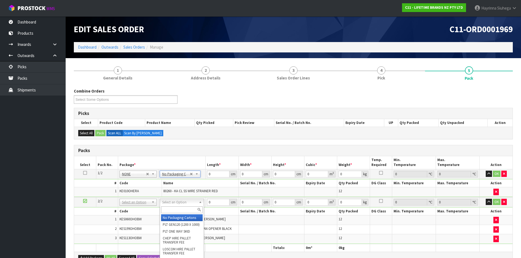
click at [175, 209] on input "text" at bounding box center [182, 210] width 42 height 7
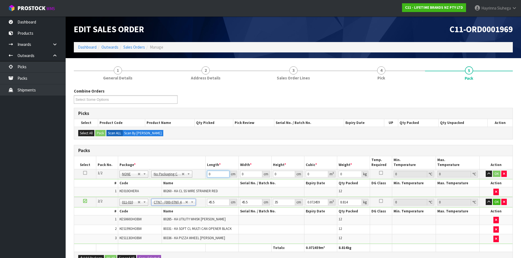
click at [208, 177] on input "0" at bounding box center [218, 174] width 22 height 7
click button "OK" at bounding box center [497, 174] width 8 height 7
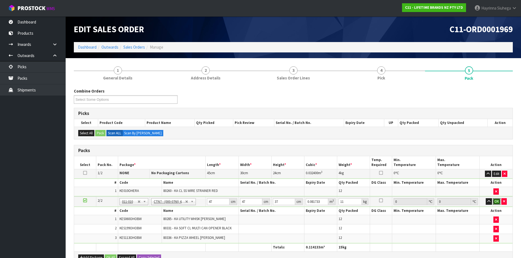
click button "OK" at bounding box center [497, 202] width 8 height 7
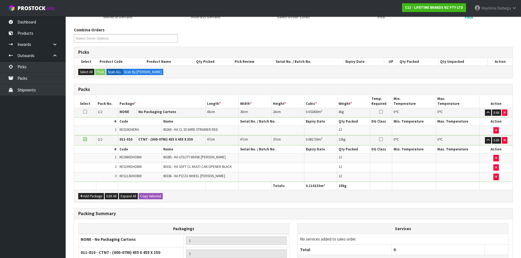
scroll to position [82, 0]
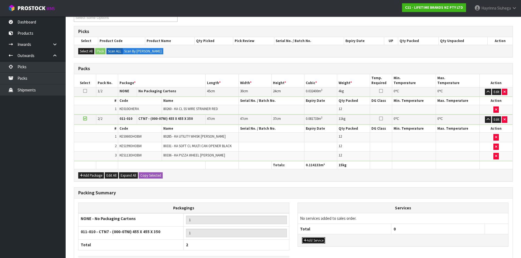
click at [324, 238] on button "Add Service" at bounding box center [313, 241] width 23 height 7
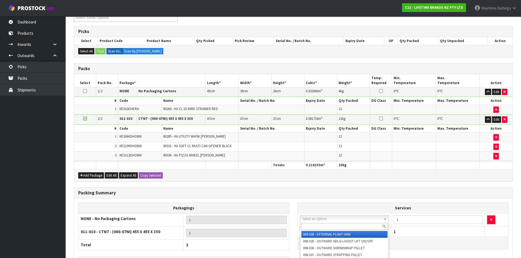
click at [326, 224] on input "text" at bounding box center [344, 226] width 86 height 7
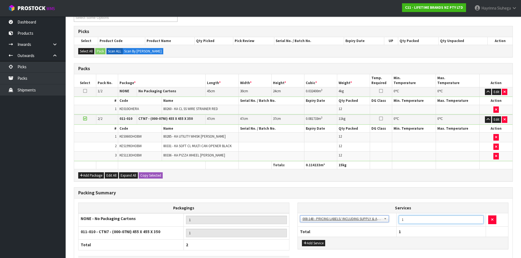
drag, startPoint x: 382, startPoint y: 223, endPoint x: 378, endPoint y: 223, distance: 3.6
click at [378, 223] on tr "003-036 - EXTERNAL PLANT HIRE 008-035 - OUTWARD HDLG+/HOIST LIFT ON/OFF 008-036…" at bounding box center [403, 220] width 211 height 13
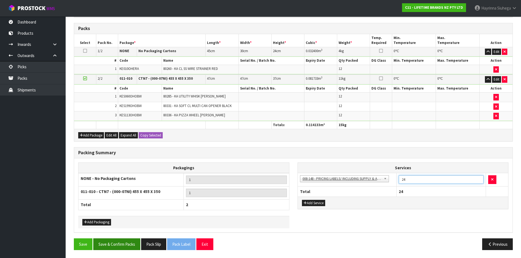
scroll to position [123, 0]
click at [129, 245] on button "Save & Confirm Packs" at bounding box center [116, 244] width 47 height 12
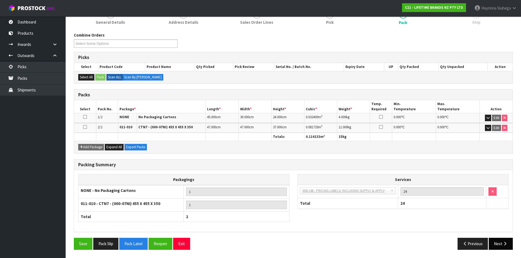
scroll to position [76, 0]
click at [511, 247] on button "Next" at bounding box center [501, 244] width 24 height 12
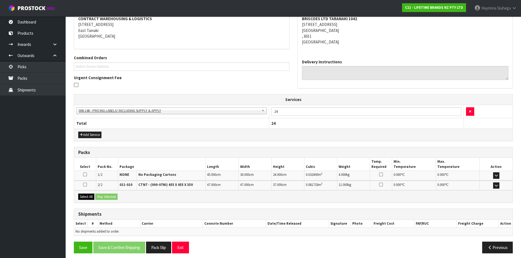
scroll to position [111, 0]
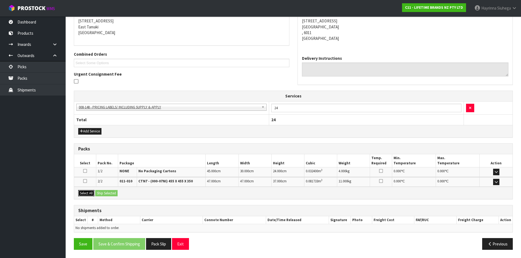
drag, startPoint x: 84, startPoint y: 192, endPoint x: 109, endPoint y: 194, distance: 25.5
click at [87, 192] on button "Select All" at bounding box center [86, 193] width 16 height 7
click at [111, 194] on button "Ship Selected" at bounding box center [106, 193] width 22 height 7
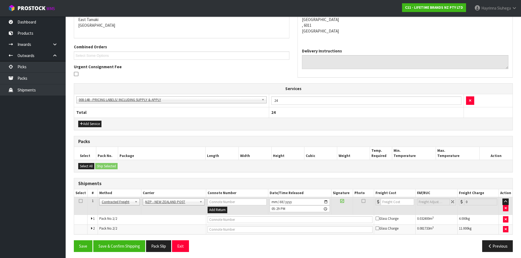
scroll to position [121, 0]
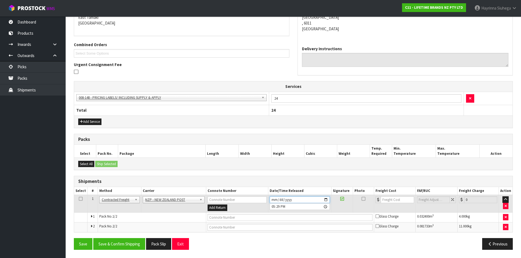
click at [274, 200] on input "2025-09-26" at bounding box center [300, 200] width 60 height 7
click at [126, 242] on button "Save & Confirm Shipping" at bounding box center [119, 244] width 52 height 12
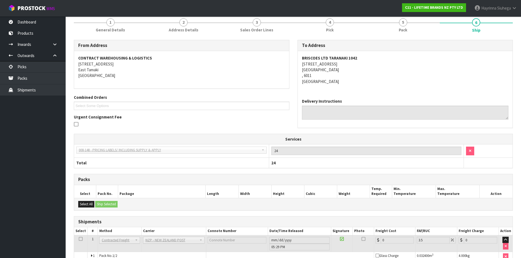
scroll to position [112, 0]
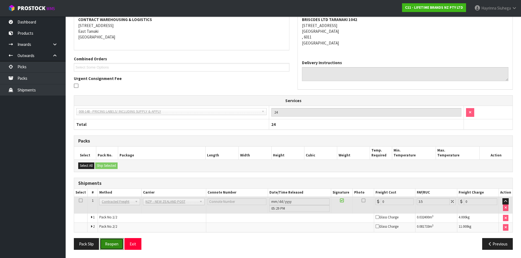
click at [119, 241] on button "Reopen" at bounding box center [112, 244] width 24 height 12
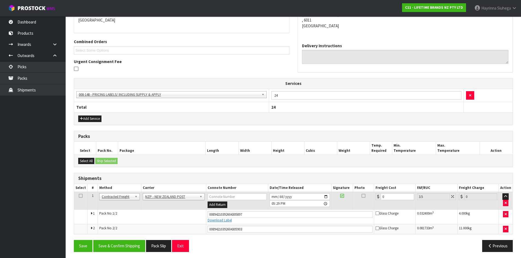
scroll to position [126, 0]
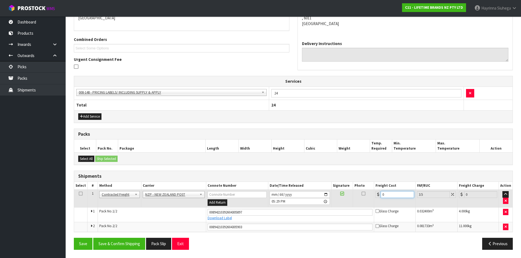
drag, startPoint x: 387, startPoint y: 194, endPoint x: 292, endPoint y: 189, distance: 94.8
click at [316, 192] on tr "1 Client Local Pickup Customer Local Pickup Company Freight Contracted Freight …" at bounding box center [293, 199] width 438 height 18
click at [74, 238] on button "Save" at bounding box center [83, 244] width 19 height 12
drag, startPoint x: 399, startPoint y: 196, endPoint x: 341, endPoint y: 195, distance: 58.0
click at [341, 196] on tr "1 Client Local Pickup Customer Local Pickup Company Freight Contracted Freight …" at bounding box center [293, 199] width 438 height 18
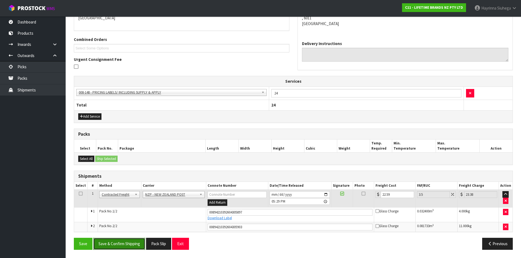
click at [125, 245] on button "Save & Confirm Shipping" at bounding box center [119, 244] width 52 height 12
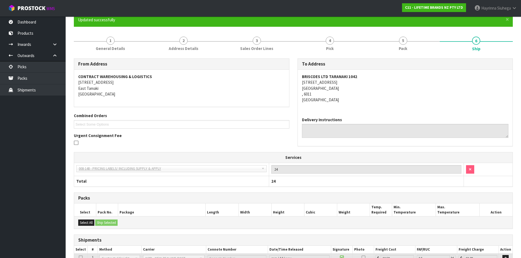
scroll to position [0, 0]
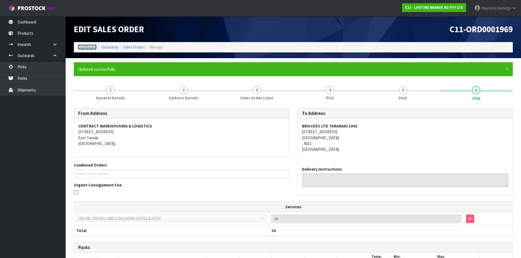
click at [88, 48] on link "Dashboard" at bounding box center [87, 47] width 19 height 5
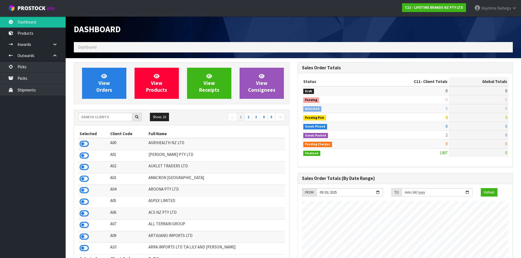
scroll to position [414, 223]
click at [26, 78] on link "Packs" at bounding box center [33, 78] width 66 height 11
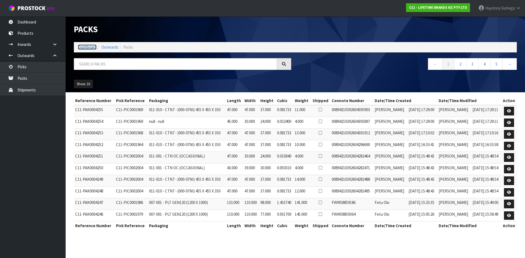
click at [82, 46] on link "Dashboard" at bounding box center [87, 47] width 19 height 5
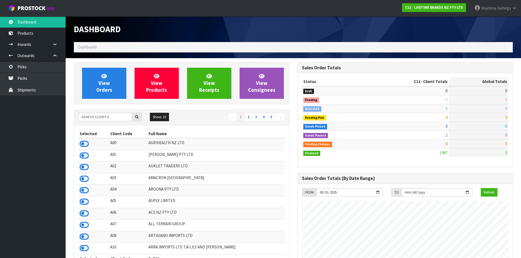
scroll to position [414, 223]
click at [40, 83] on link "Packs" at bounding box center [33, 78] width 66 height 11
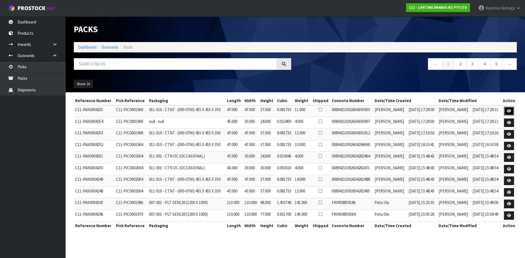
click at [508, 110] on icon at bounding box center [509, 111] width 4 height 4
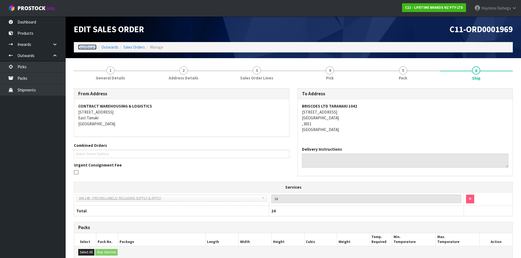
click at [87, 47] on link "Dashboard" at bounding box center [87, 47] width 19 height 5
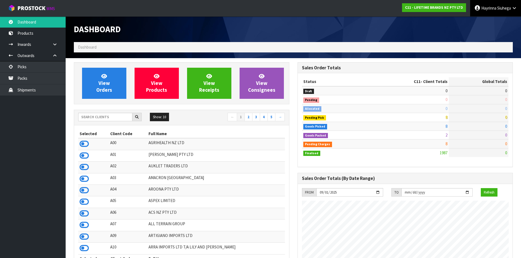
scroll to position [414, 223]
click at [491, 2] on link "Hayrinna Siuhega" at bounding box center [495, 8] width 51 height 16
click at [496, 23] on link "Logout" at bounding box center [499, 21] width 43 height 7
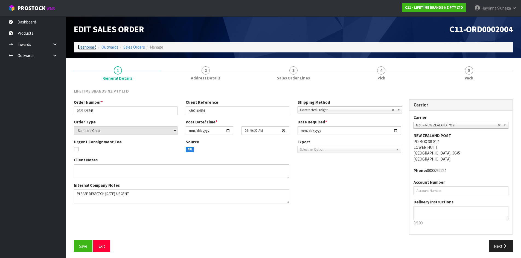
click at [88, 48] on link "Dashboard" at bounding box center [87, 47] width 19 height 5
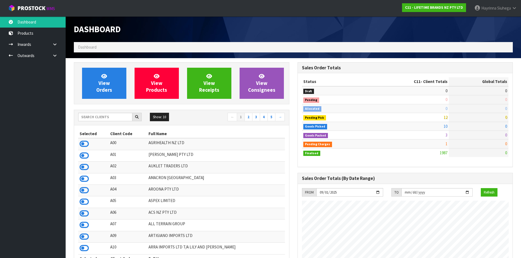
scroll to position [414, 223]
click at [101, 119] on input "text" at bounding box center [105, 117] width 54 height 8
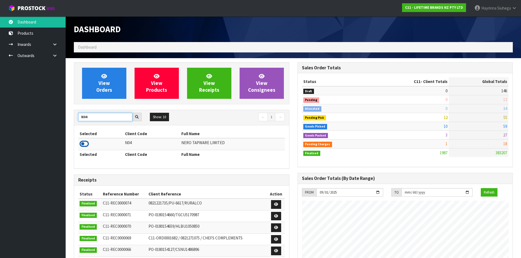
type input "N04"
click at [83, 147] on icon at bounding box center [84, 144] width 9 height 8
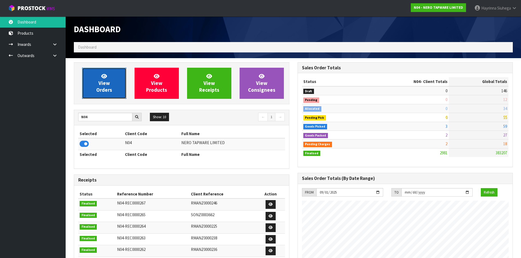
click at [100, 75] on link "View Orders" at bounding box center [104, 83] width 44 height 31
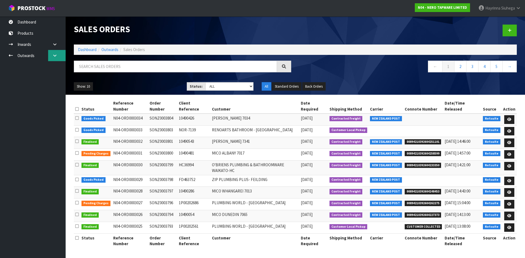
click at [57, 54] on link at bounding box center [57, 55] width 18 height 11
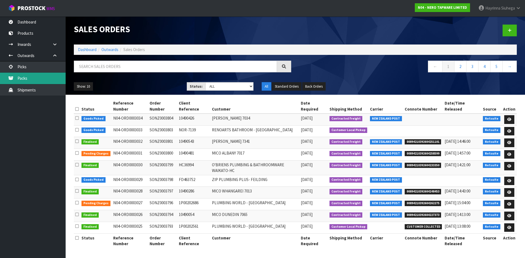
click at [37, 76] on link "Packs" at bounding box center [33, 78] width 66 height 11
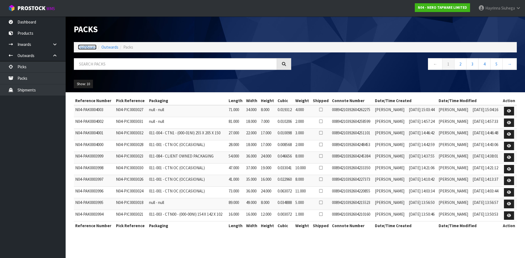
click at [84, 48] on link "Dashboard" at bounding box center [87, 47] width 19 height 5
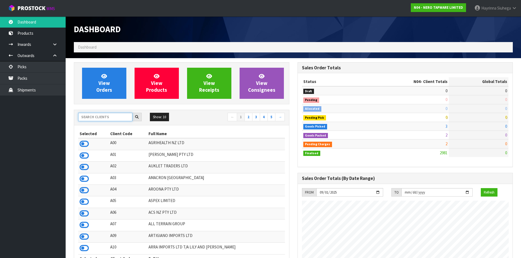
click at [92, 115] on input "text" at bounding box center [105, 117] width 54 height 8
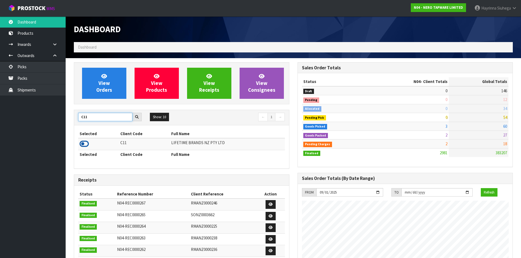
type input "C11"
click at [85, 145] on icon at bounding box center [84, 144] width 9 height 8
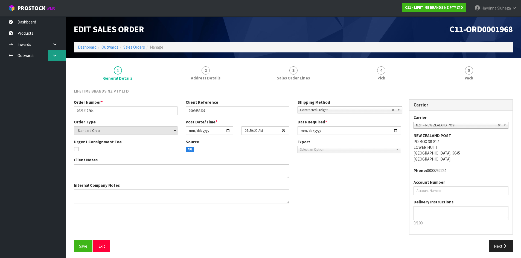
click at [59, 56] on link at bounding box center [57, 55] width 18 height 11
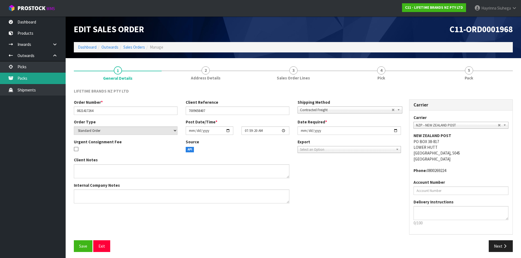
click at [39, 75] on link "Packs" at bounding box center [33, 78] width 66 height 11
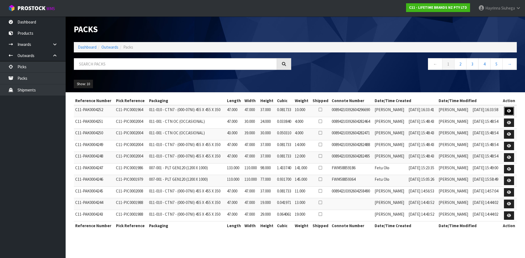
click at [511, 109] on link at bounding box center [509, 111] width 10 height 9
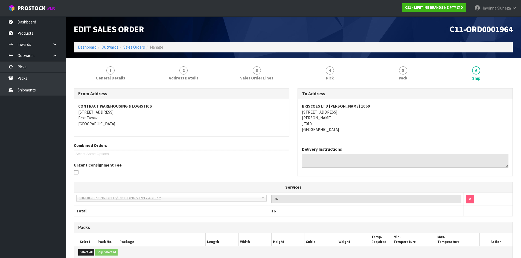
click at [73, 47] on div "Edit Sales Order C11-ORD0001964 Dashboard Outwards Sales Orders Manage" at bounding box center [293, 37] width 447 height 42
click at [75, 47] on ol "Dashboard Outwards Sales Orders Manage" at bounding box center [293, 47] width 439 height 10
click at [78, 47] on link "Dashboard" at bounding box center [87, 47] width 19 height 5
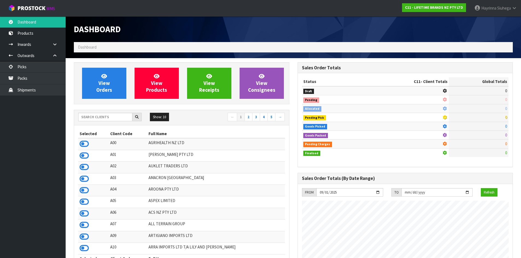
scroll to position [414, 223]
